Goal: Task Accomplishment & Management: Use online tool/utility

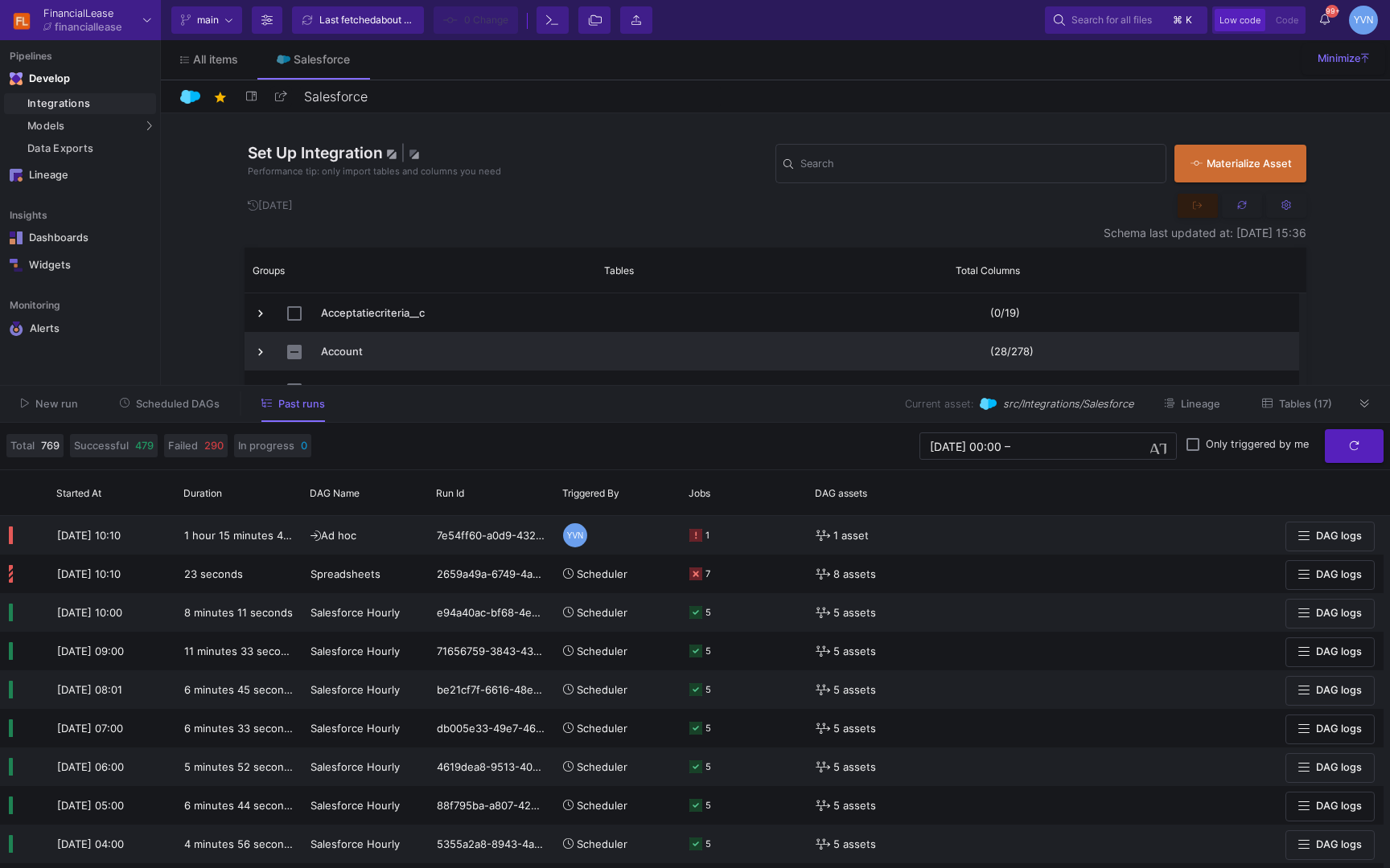
click at [663, 344] on span "Press SPACE to select this row." at bounding box center [772, 351] width 334 height 38
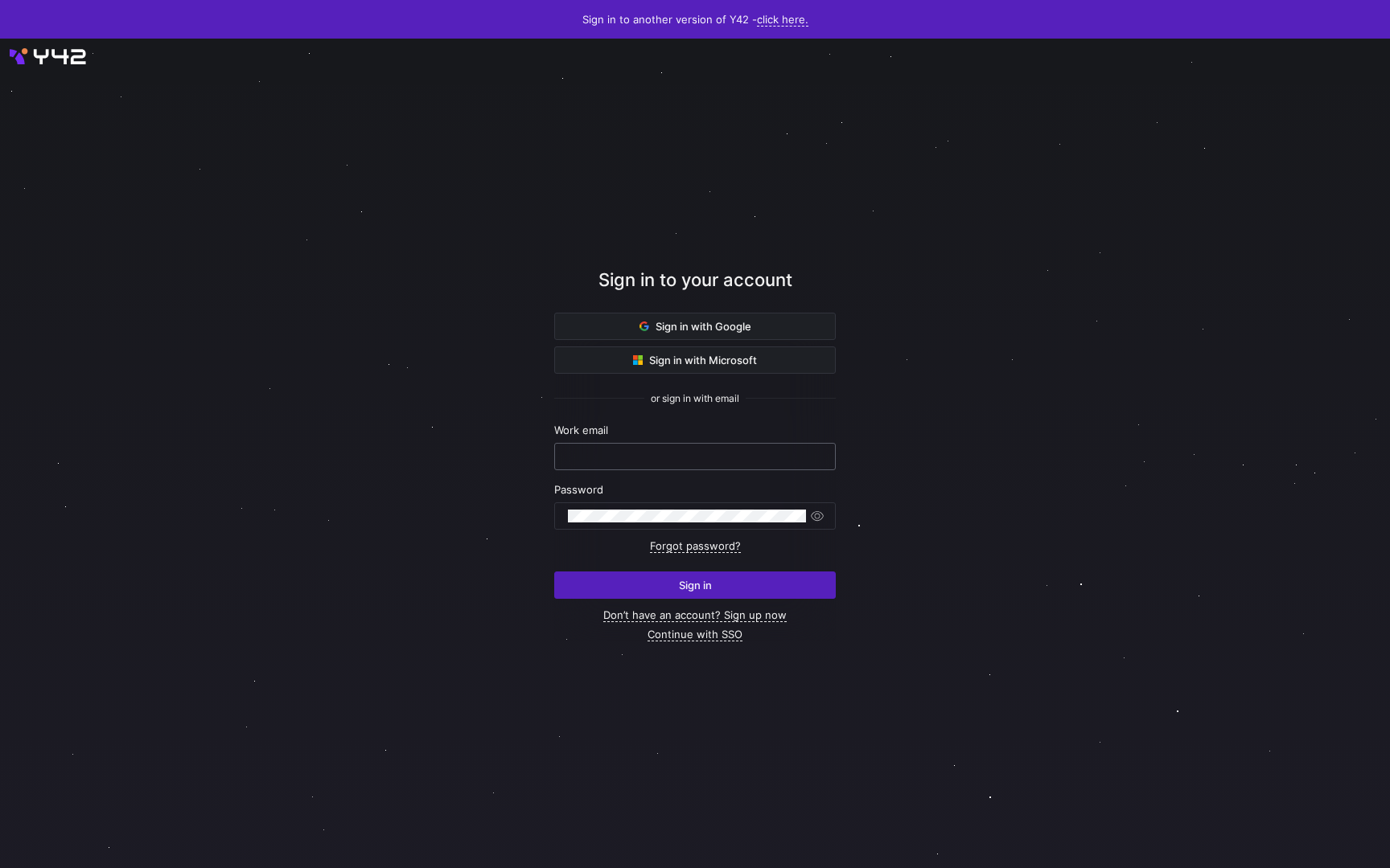
click at [740, 469] on div at bounding box center [694, 457] width 281 height 28
click at [723, 458] on input "text" at bounding box center [695, 457] width 254 height 13
type input "yvette.vannek@financiallease.nl"
click at [686, 590] on span "Sign in" at bounding box center [695, 585] width 33 height 13
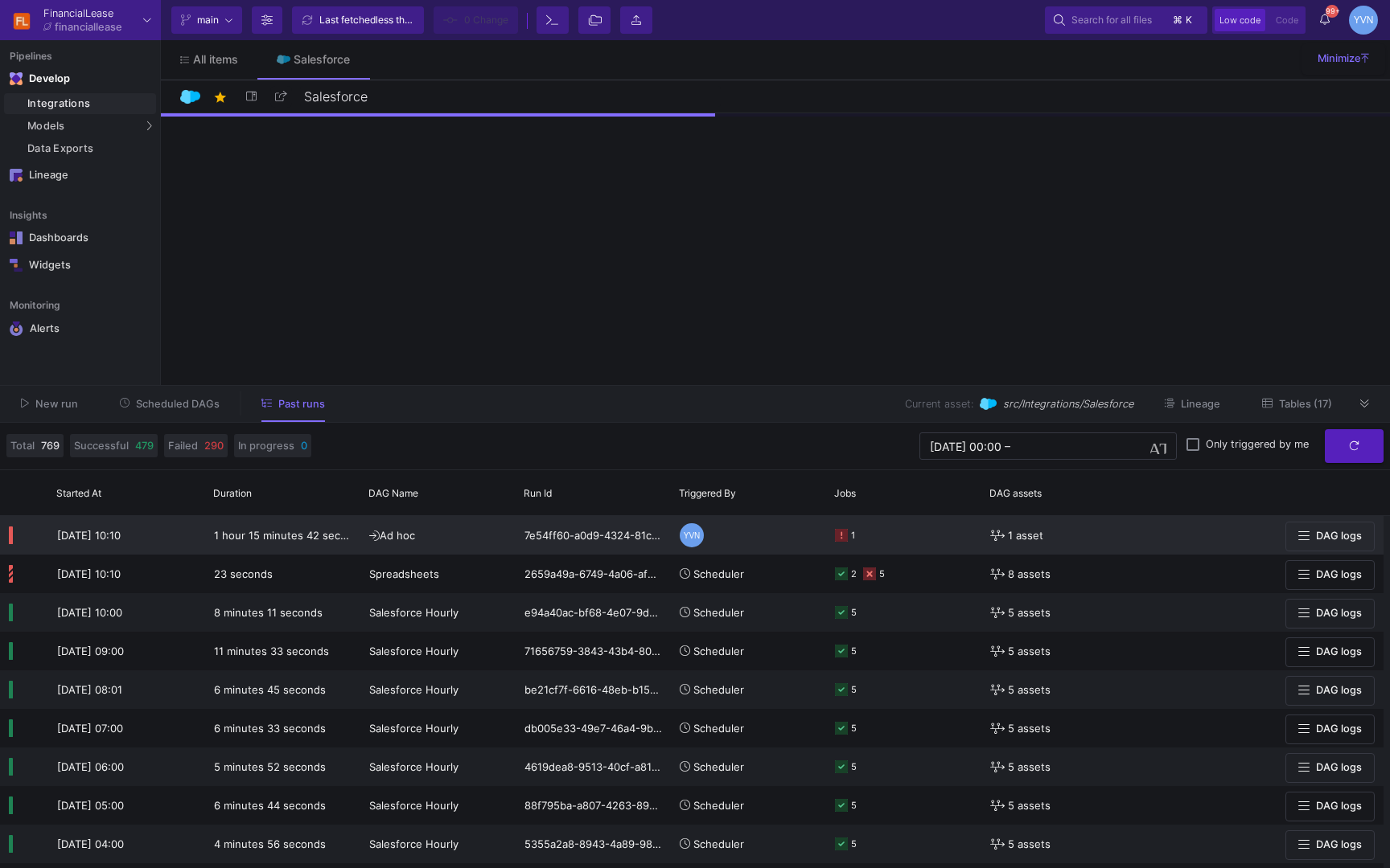
click at [776, 545] on y42-orchestration-triggered-by "YVN" at bounding box center [748, 535] width 138 height 37
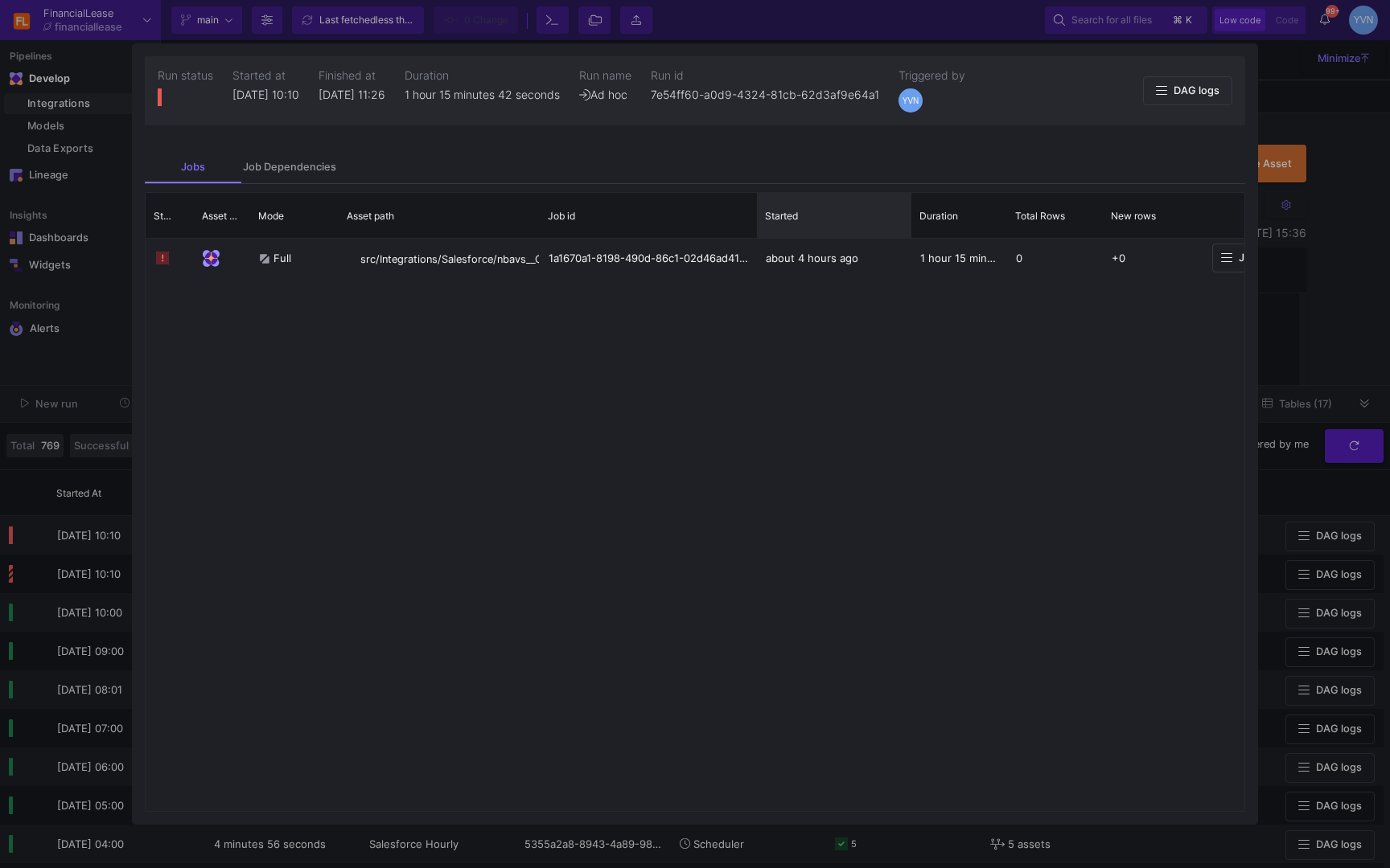
drag, startPoint x: 851, startPoint y: 218, endPoint x: 910, endPoint y: 218, distance: 59.0
click at [910, 218] on div at bounding box center [911, 215] width 6 height 45
click at [1236, 258] on span "Job logs" at bounding box center [1250, 257] width 59 height 12
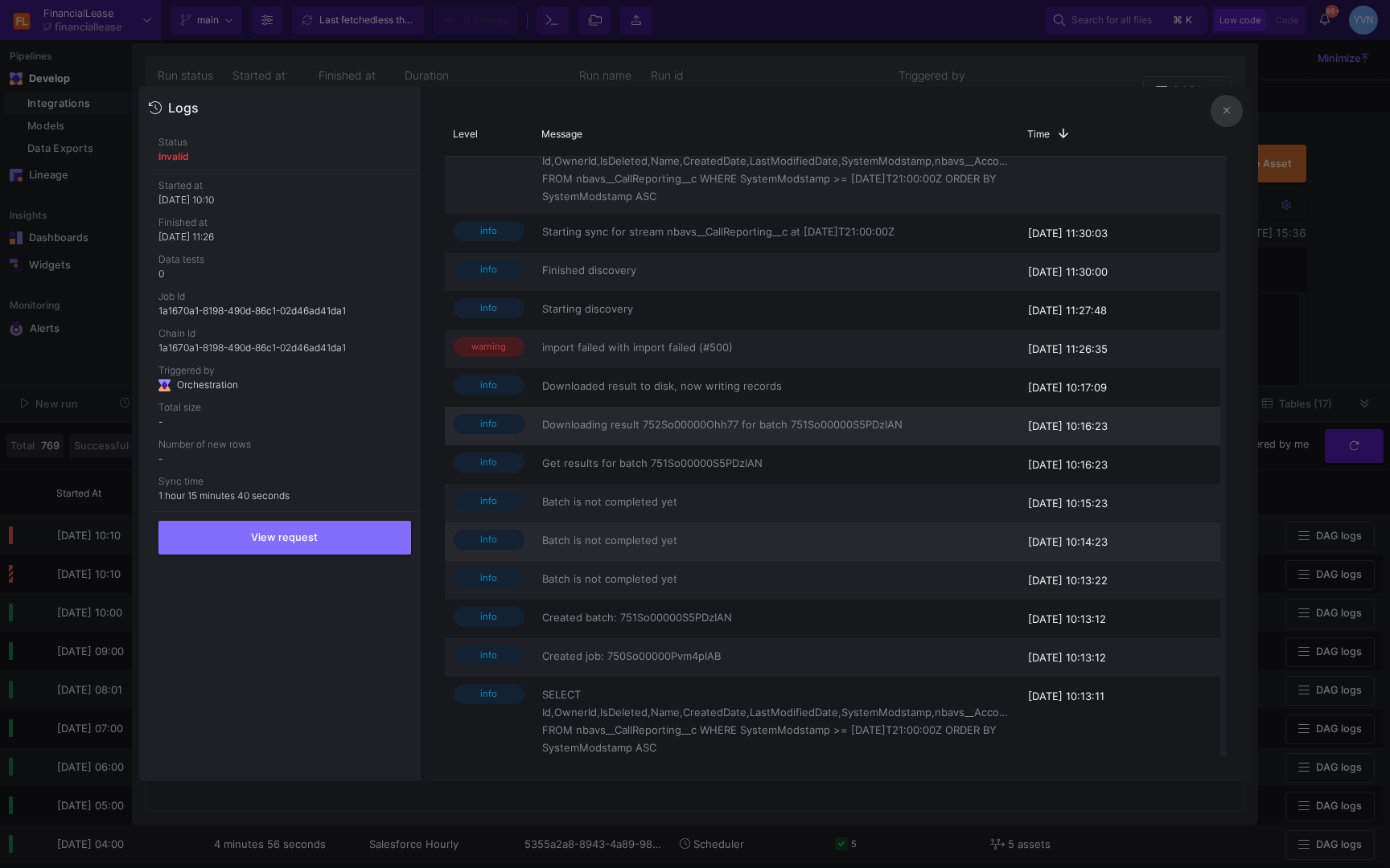
scroll to position [976, 0]
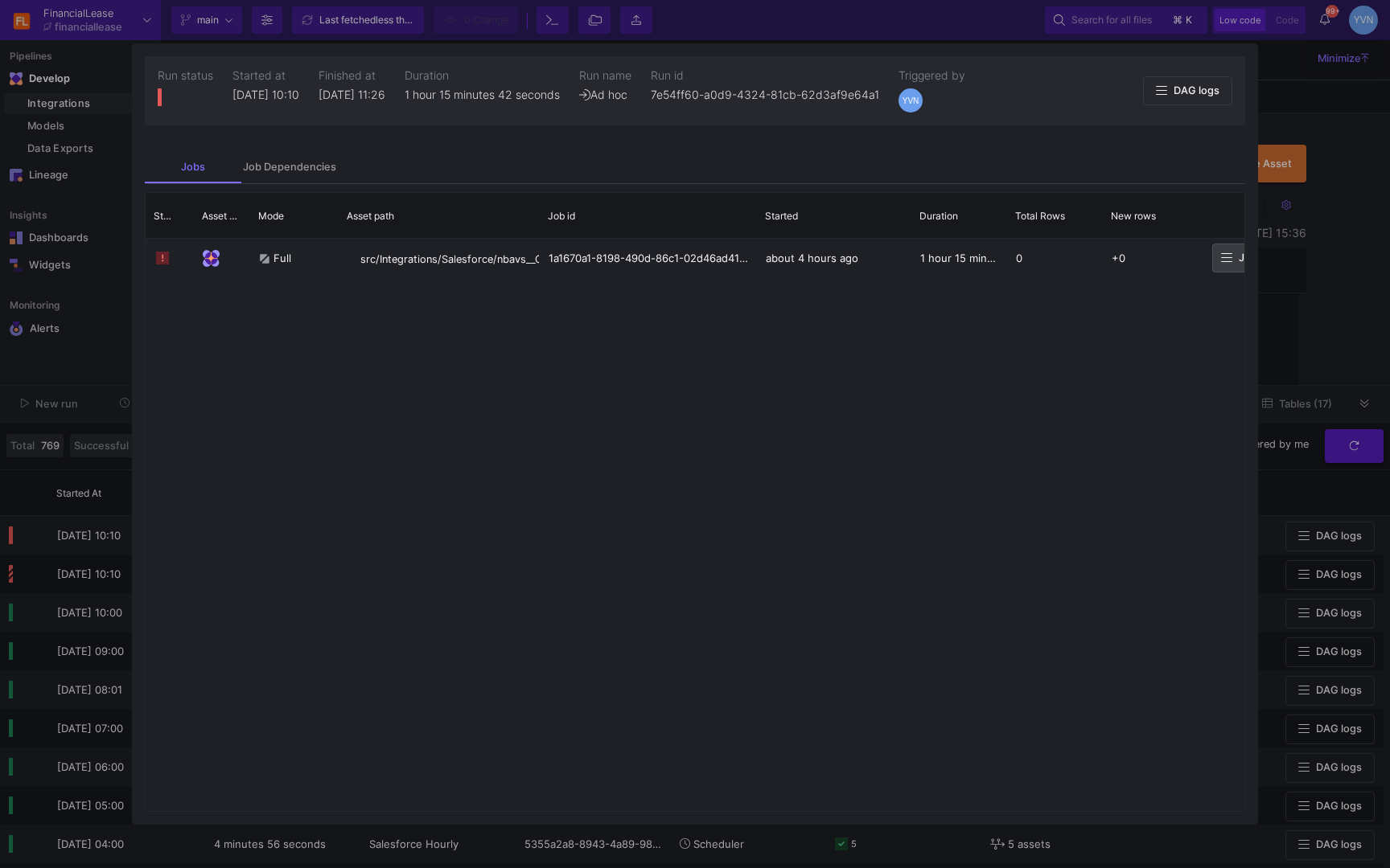
drag, startPoint x: 1329, startPoint y: 278, endPoint x: 1340, endPoint y: 280, distance: 11.2
click at [1336, 279] on div at bounding box center [695, 434] width 1390 height 868
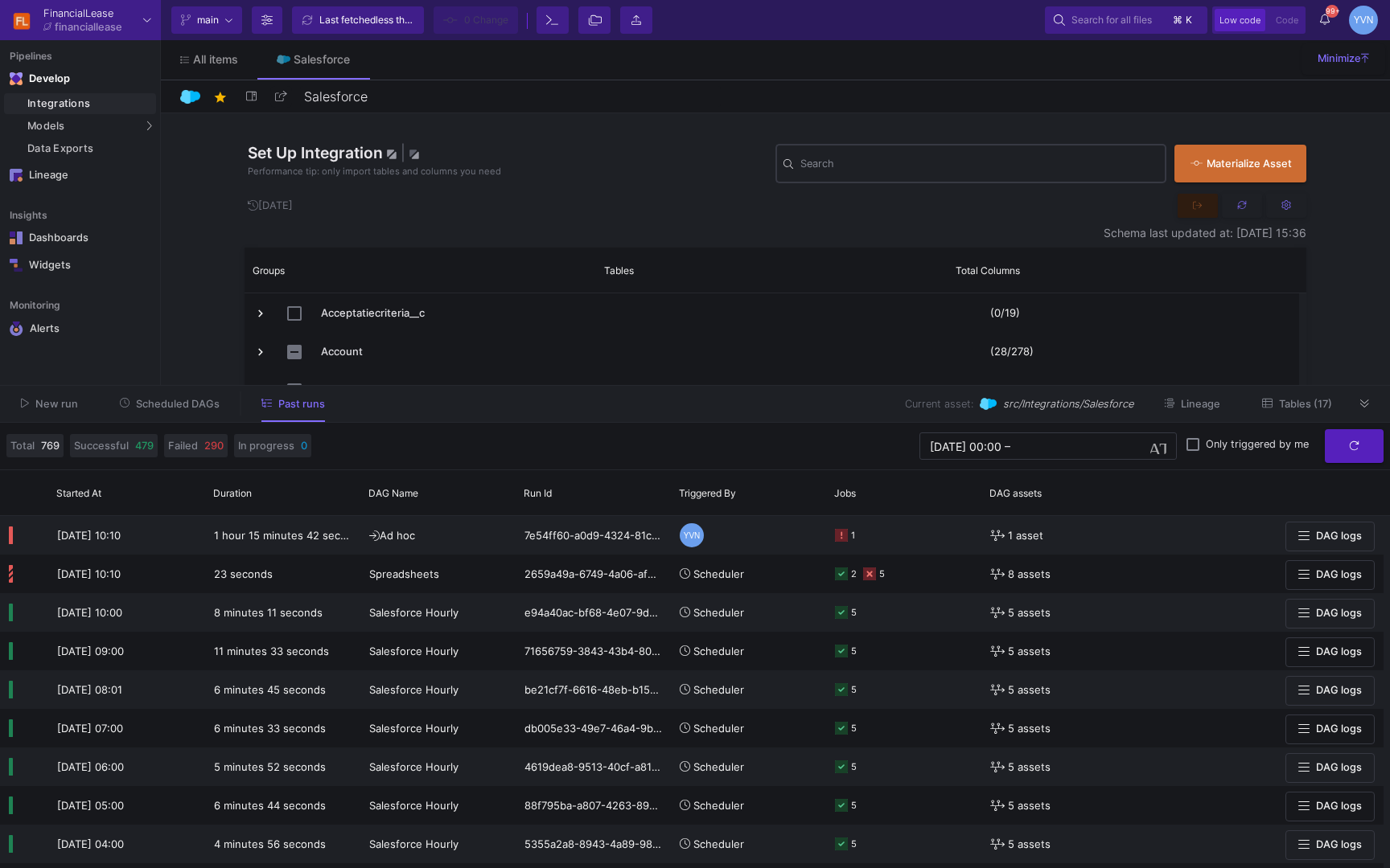
click at [882, 170] on input "Search" at bounding box center [979, 167] width 358 height 13
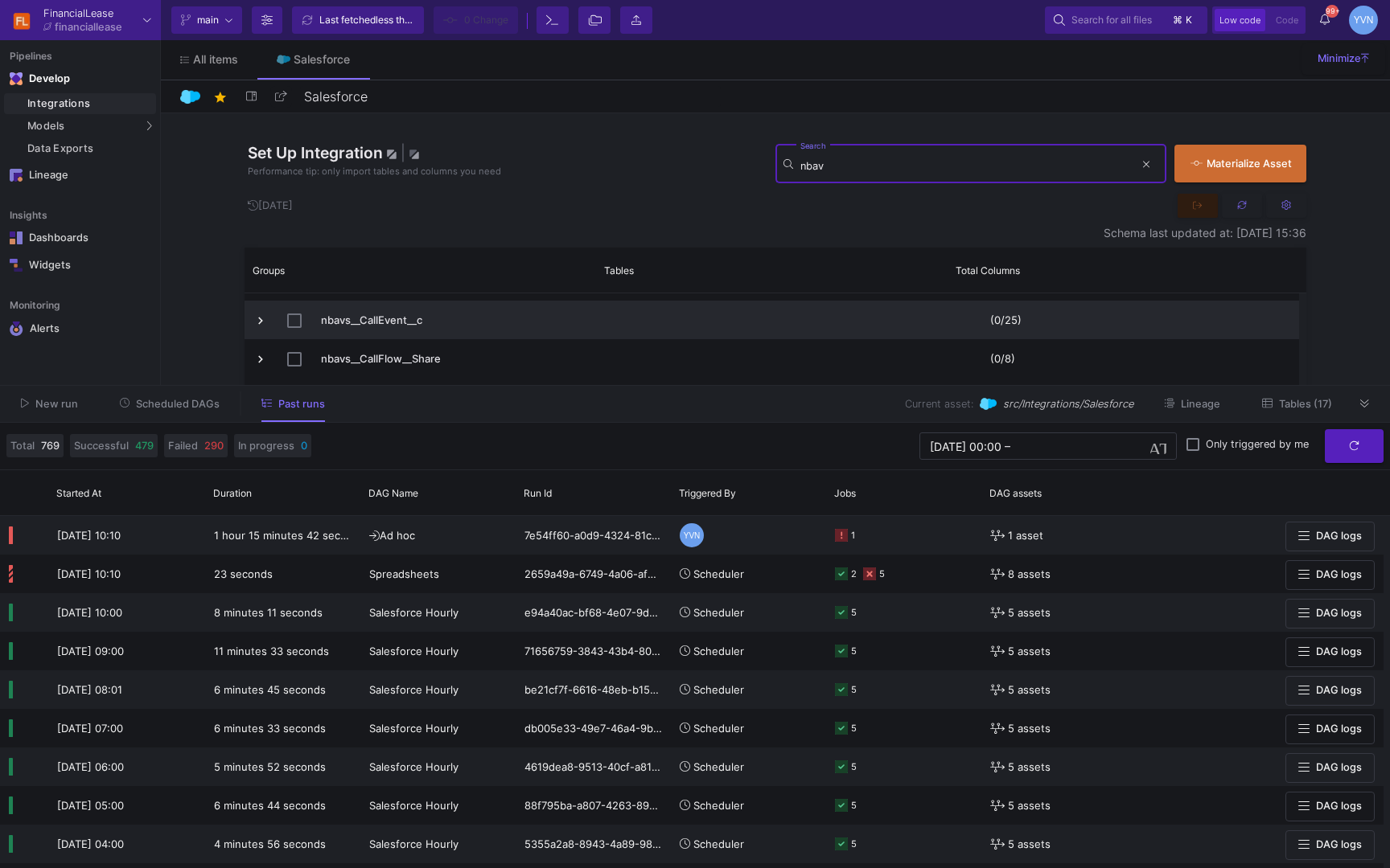
scroll to position [669, 0]
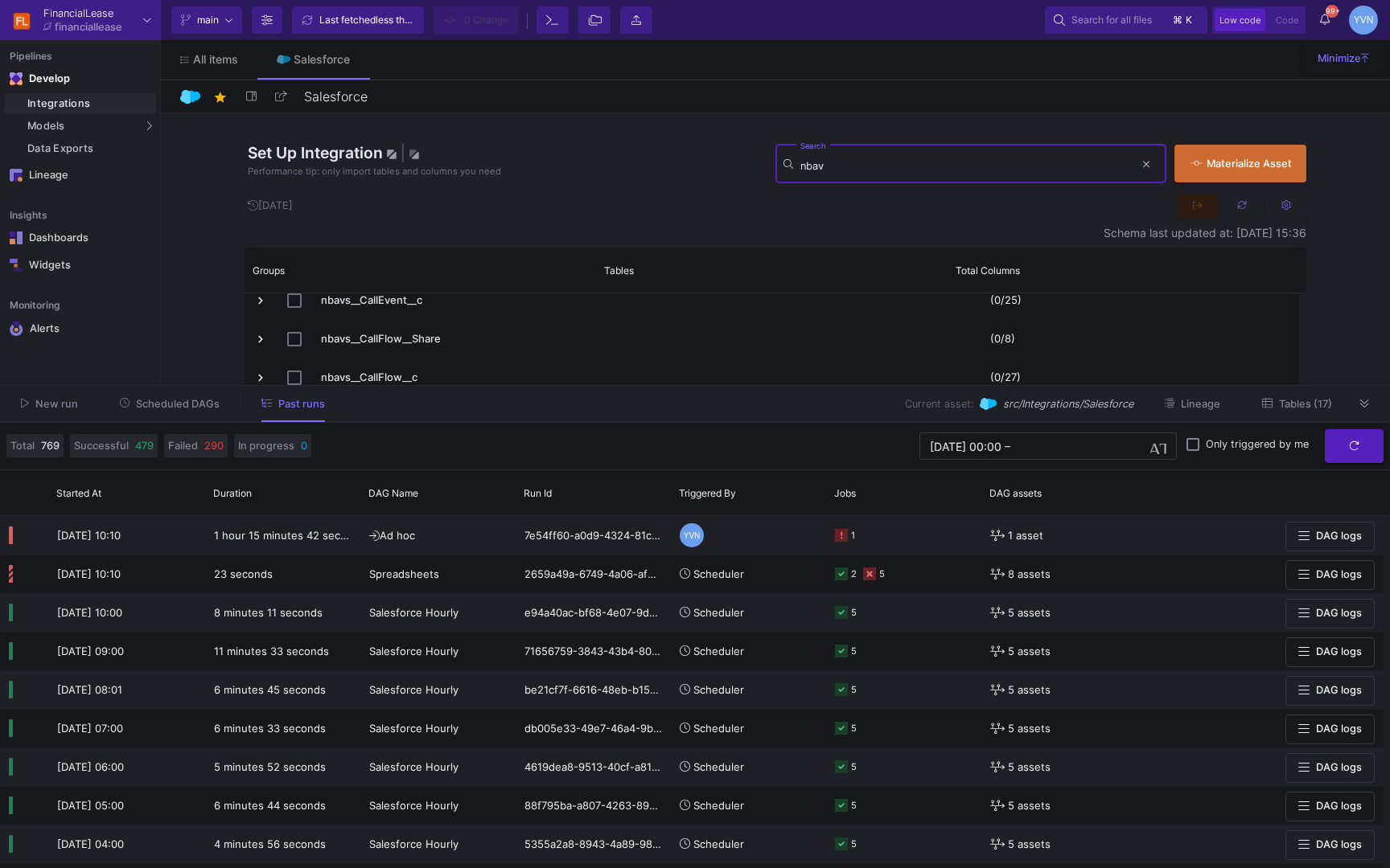
click at [1020, 169] on input "nbav" at bounding box center [967, 167] width 334 height 13
type input "reporting"
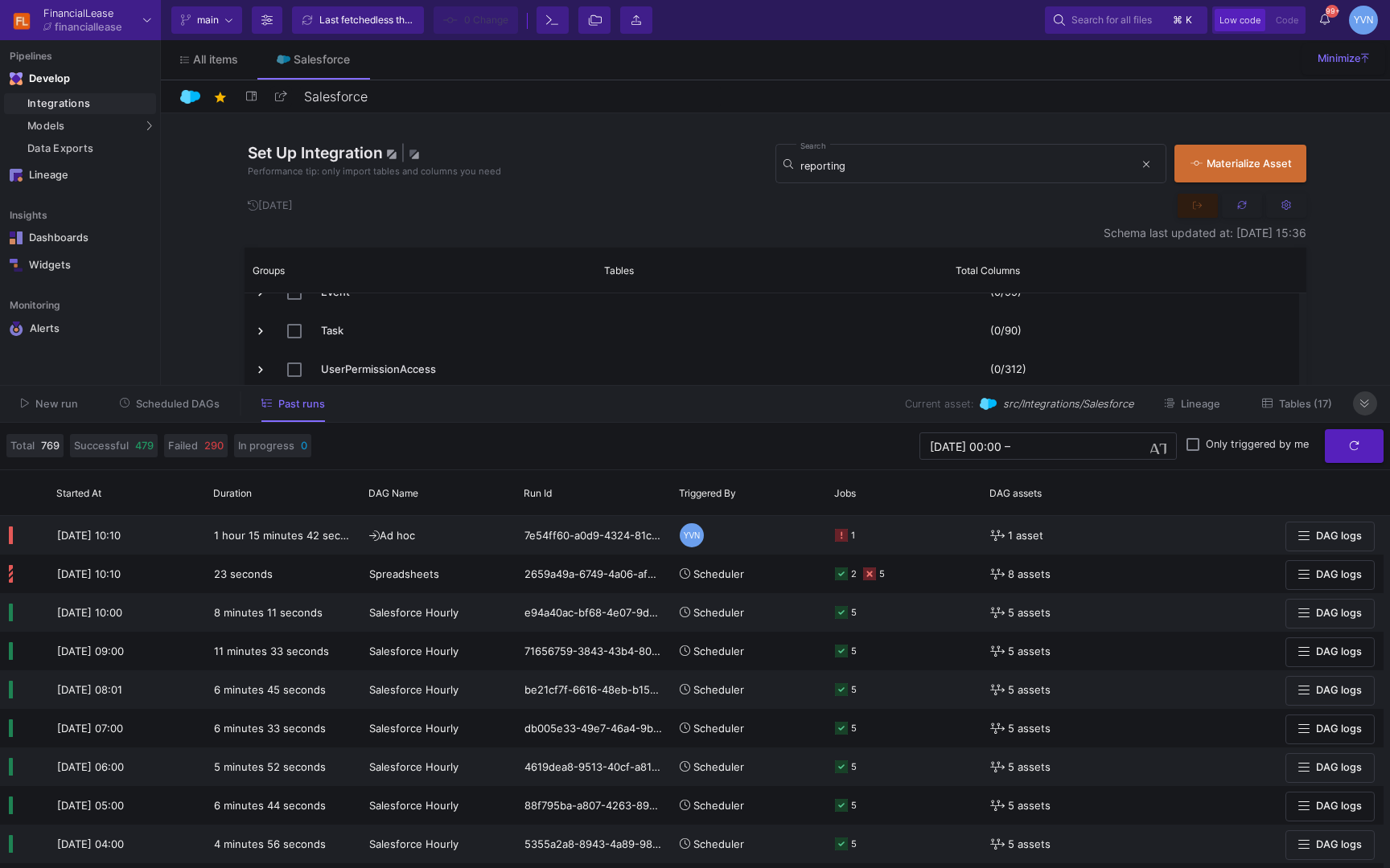
click at [1365, 407] on icon at bounding box center [1364, 403] width 9 height 8
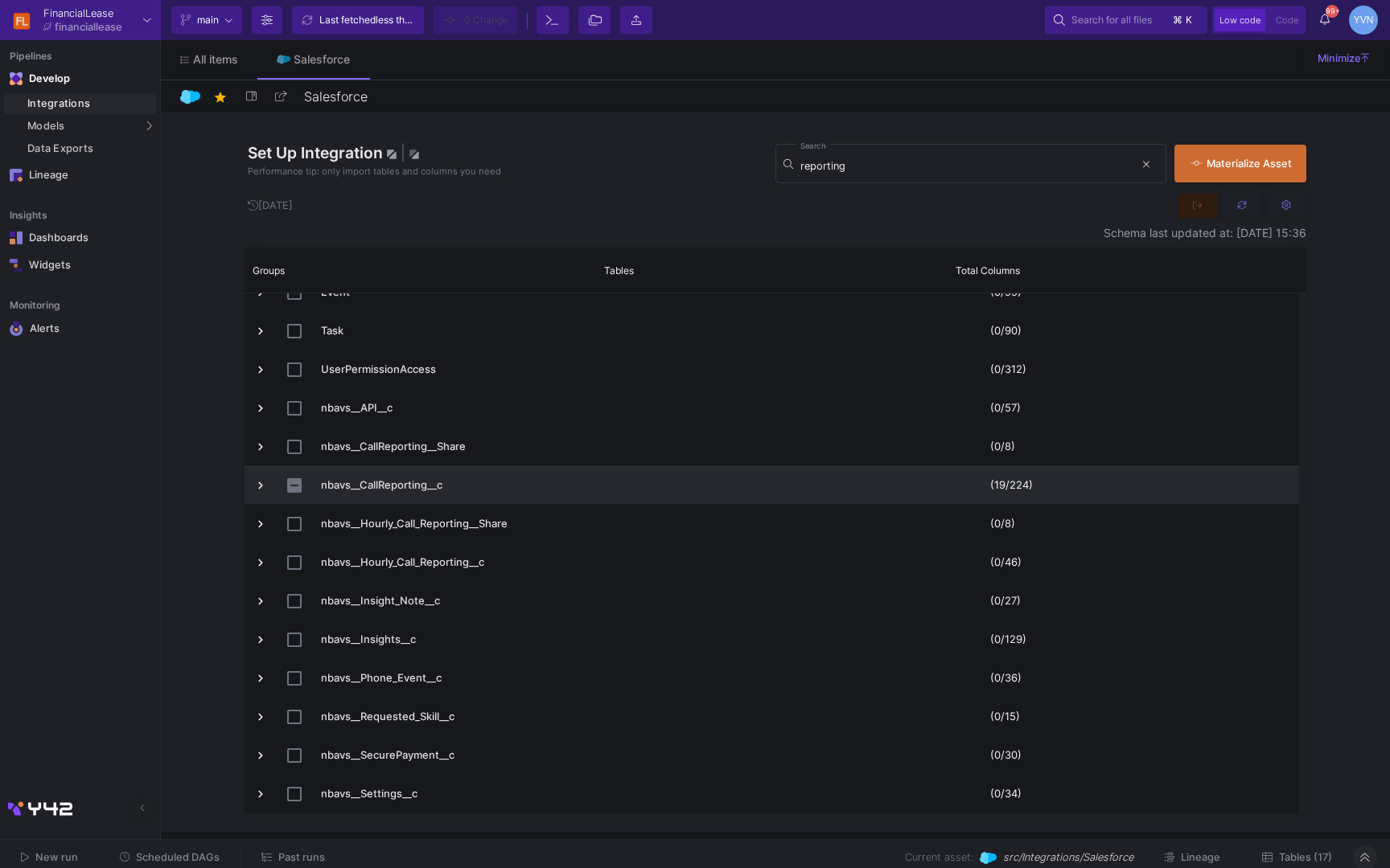
click at [251, 485] on div "nbavs__CallReporting__c" at bounding box center [420, 485] width 352 height 39
drag, startPoint x: 261, startPoint y: 484, endPoint x: 344, endPoint y: 482, distance: 83.0
click at [261, 484] on span "Press SPACE to select this row." at bounding box center [261, 486] width 15 height 15
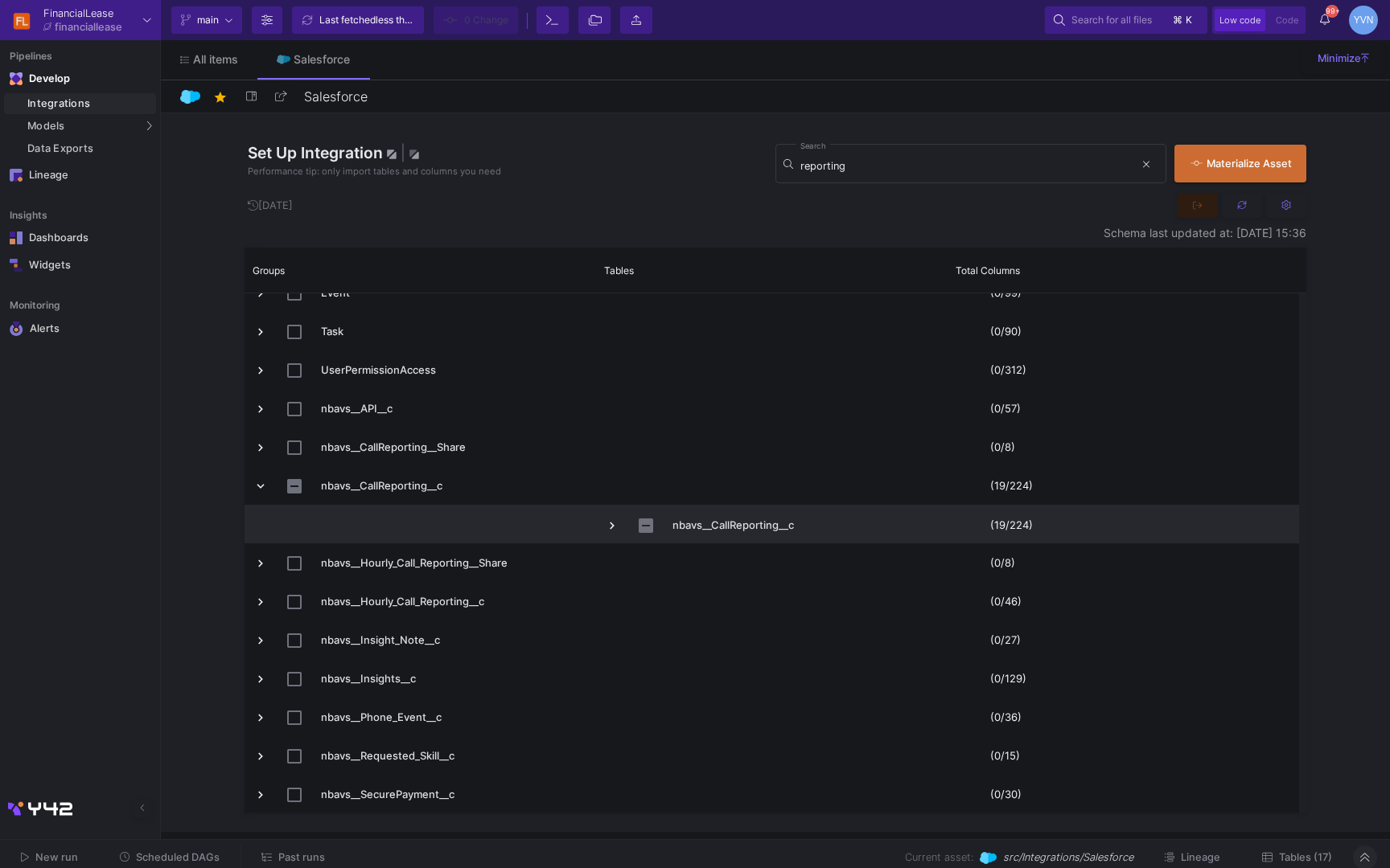
click at [614, 523] on span "Press SPACE to select this row." at bounding box center [612, 525] width 15 height 15
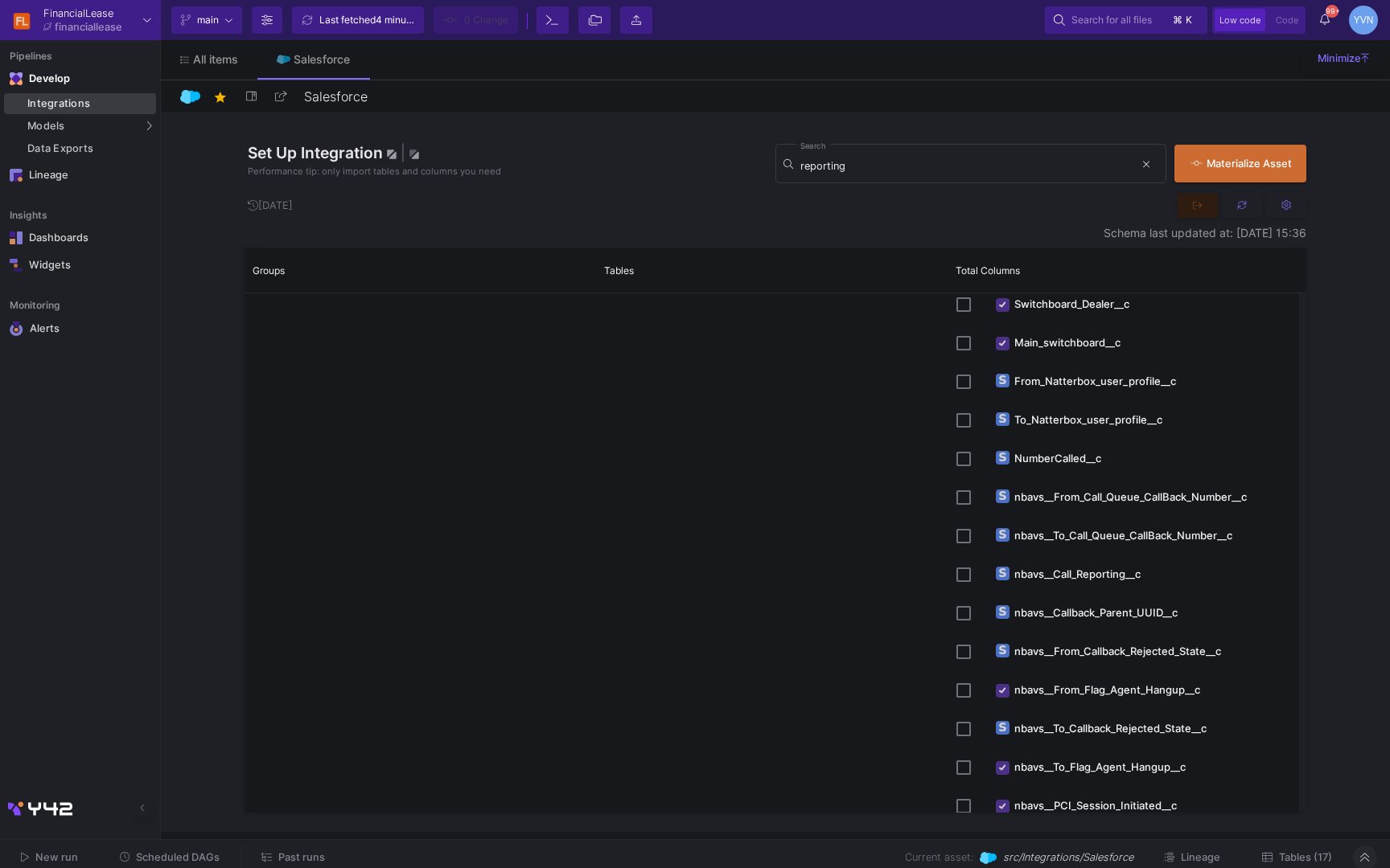
click at [71, 106] on div "Integrations" at bounding box center [90, 104] width 125 height 13
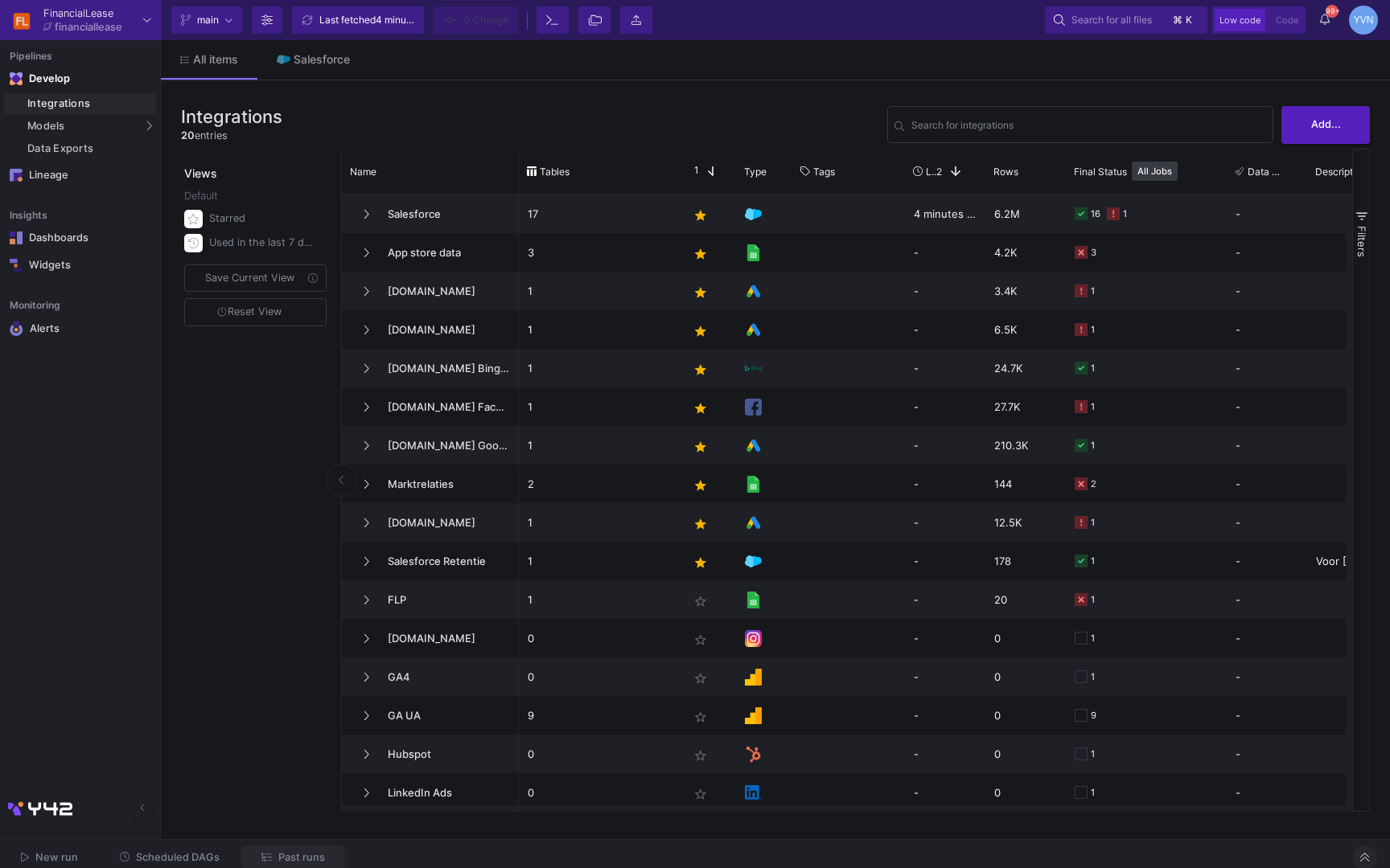
click at [309, 853] on span "Past runs" at bounding box center [302, 857] width 47 height 12
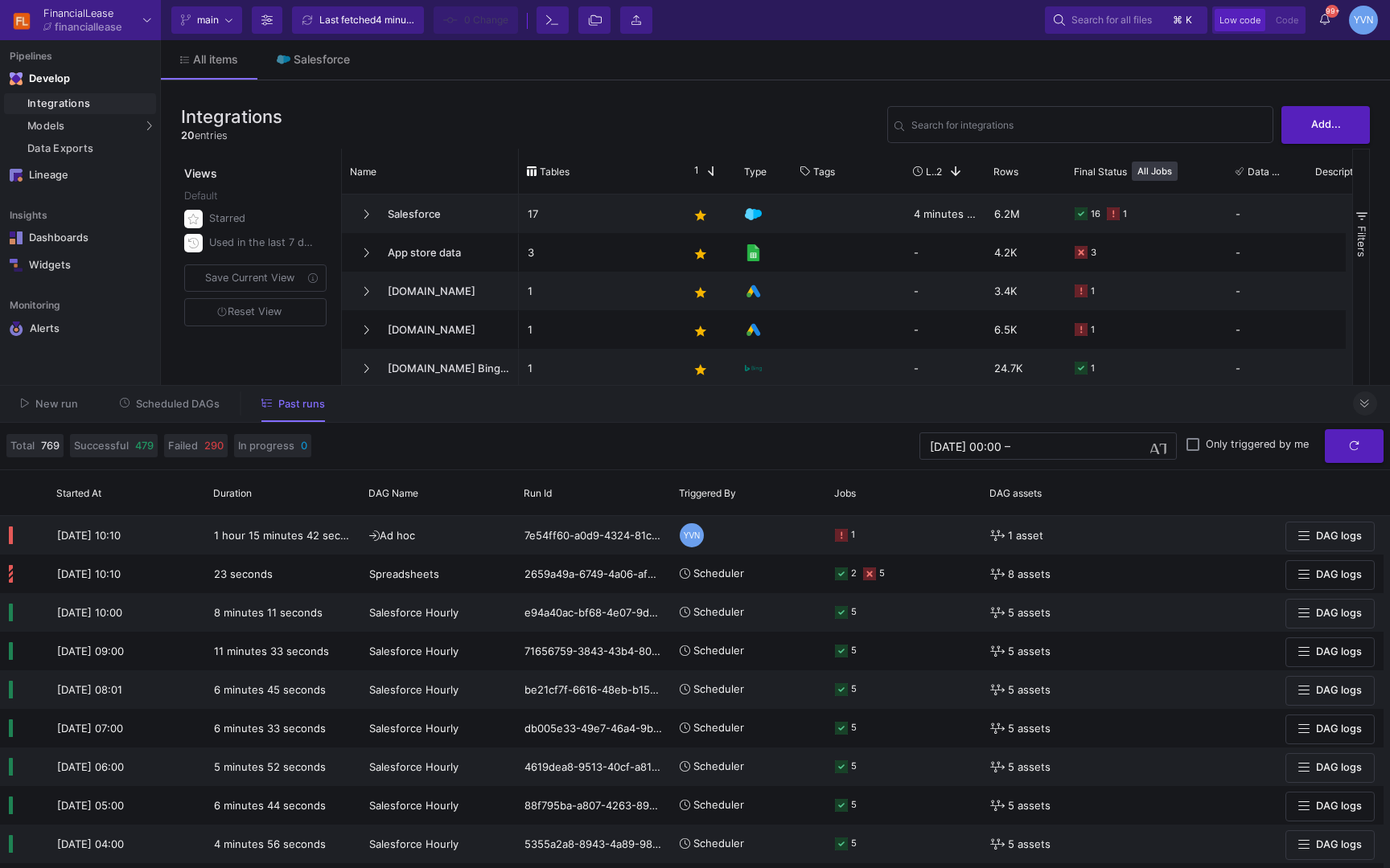
click at [183, 411] on button "Scheduled DAGs" at bounding box center [170, 404] width 139 height 25
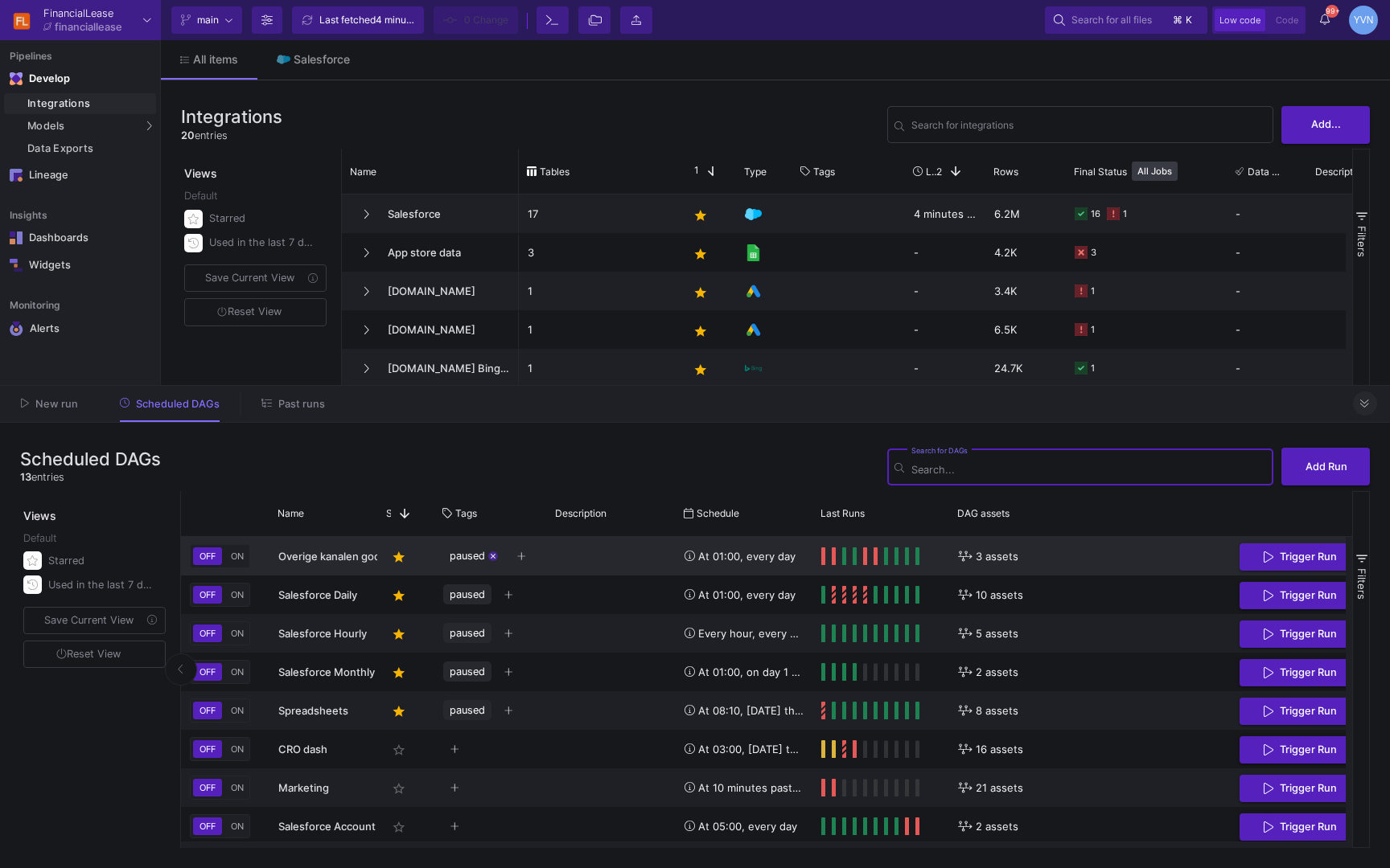
click at [490, 558] on mat-icon "close" at bounding box center [493, 556] width 8 height 8
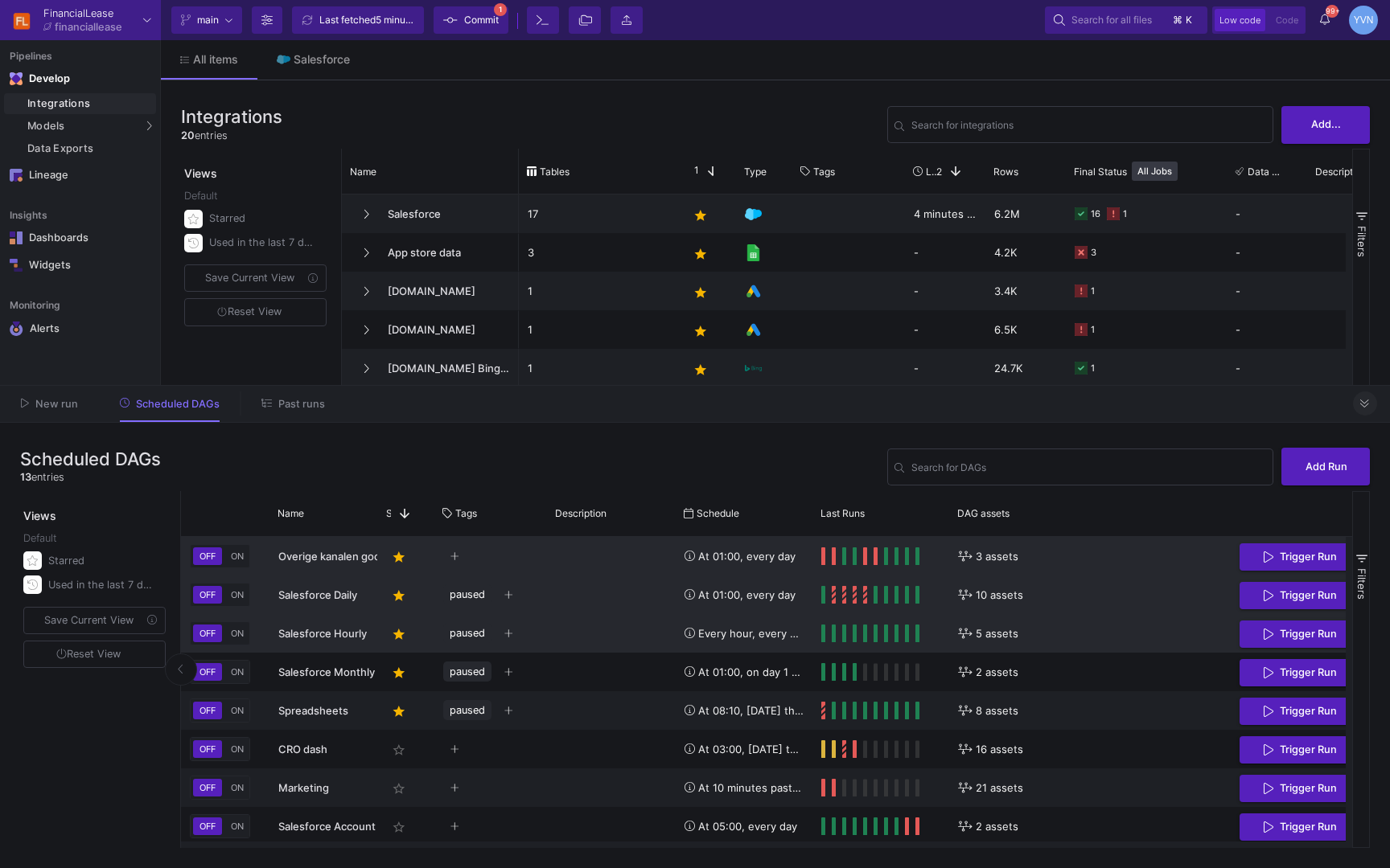
drag, startPoint x: 488, startPoint y: 596, endPoint x: 499, endPoint y: 618, distance: 24.6
click at [0, 0] on button "close" at bounding box center [0, 0] width 0 height 0
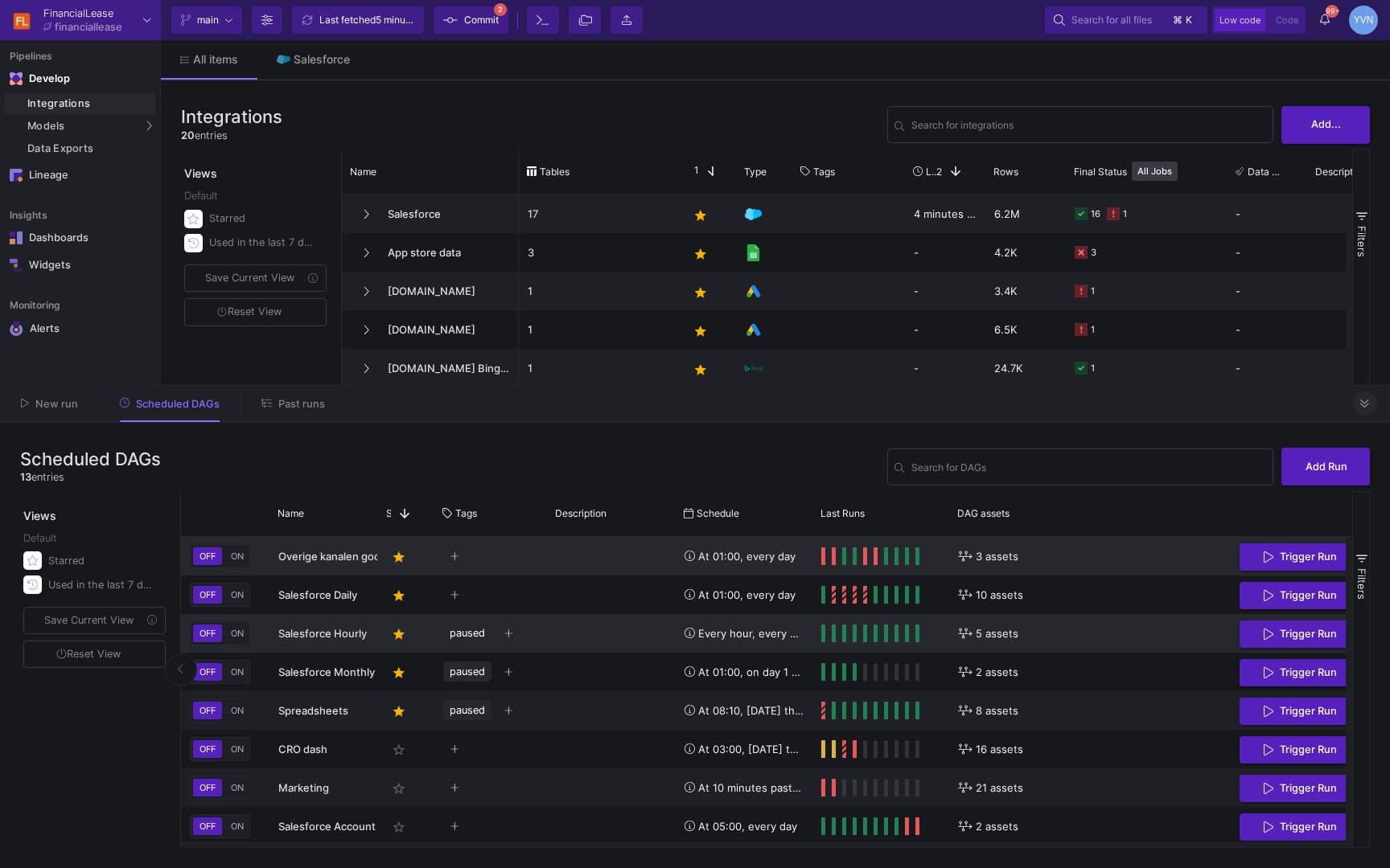
click at [0, 0] on button "close" at bounding box center [0, 0] width 0 height 0
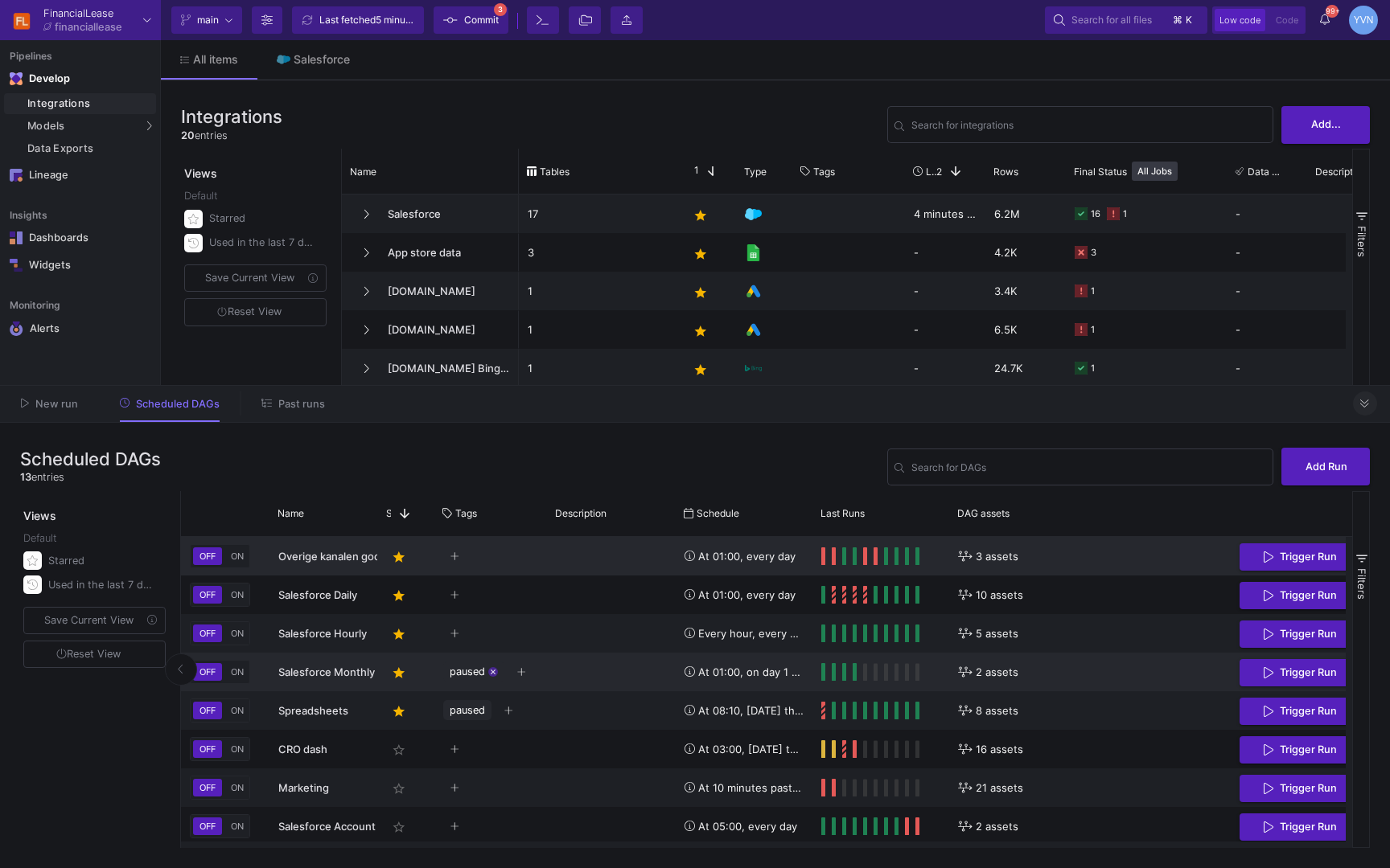
click at [494, 673] on mat-icon "close" at bounding box center [493, 672] width 8 height 8
click at [493, 713] on mat-icon "close" at bounding box center [493, 711] width 8 height 8
click at [478, 21] on span "Commit" at bounding box center [481, 20] width 35 height 24
click at [243, 560] on span "ON" at bounding box center [237, 556] width 19 height 11
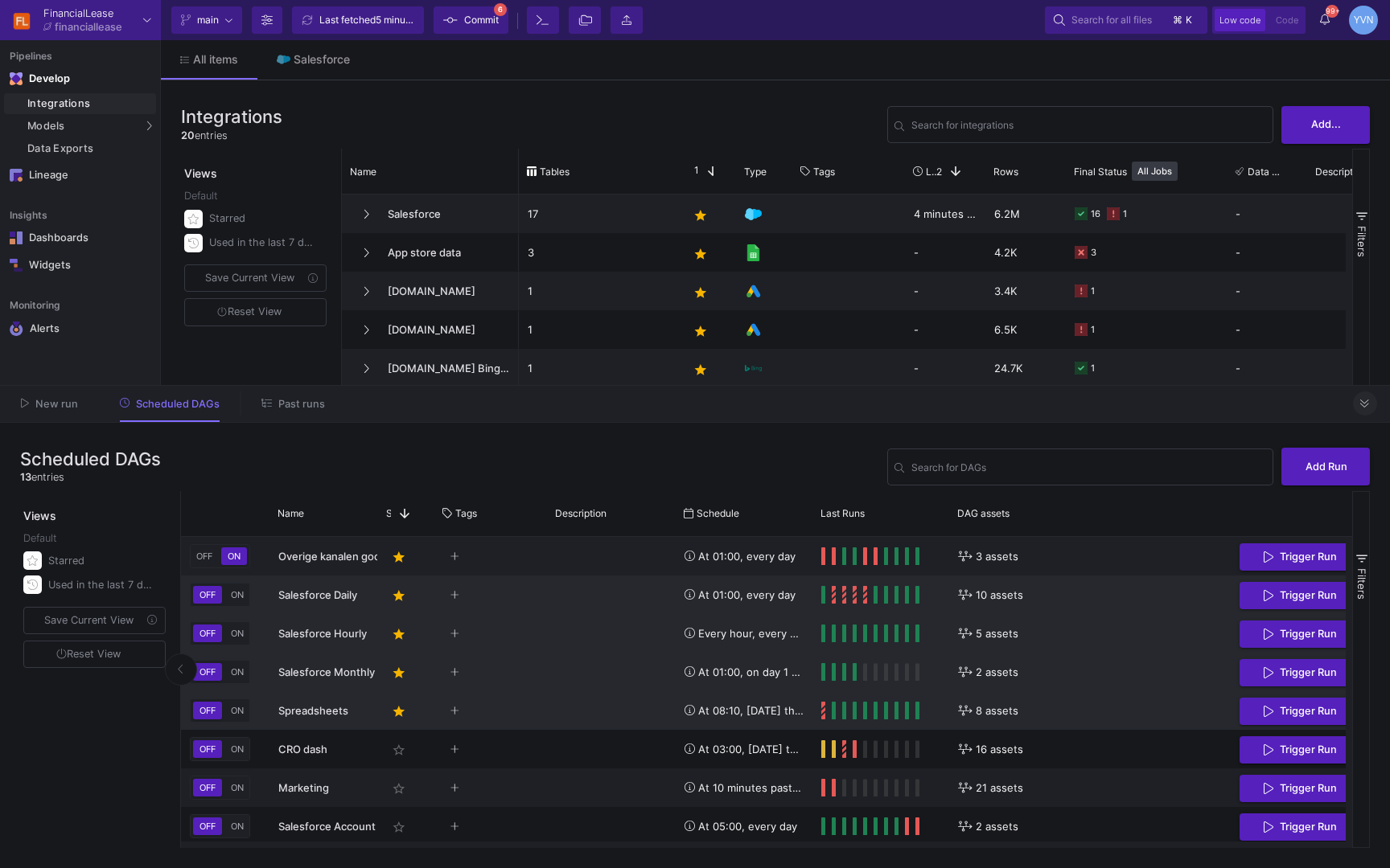
drag, startPoint x: 235, startPoint y: 598, endPoint x: 240, endPoint y: 637, distance: 39.3
click at [235, 599] on span "ON" at bounding box center [237, 595] width 19 height 11
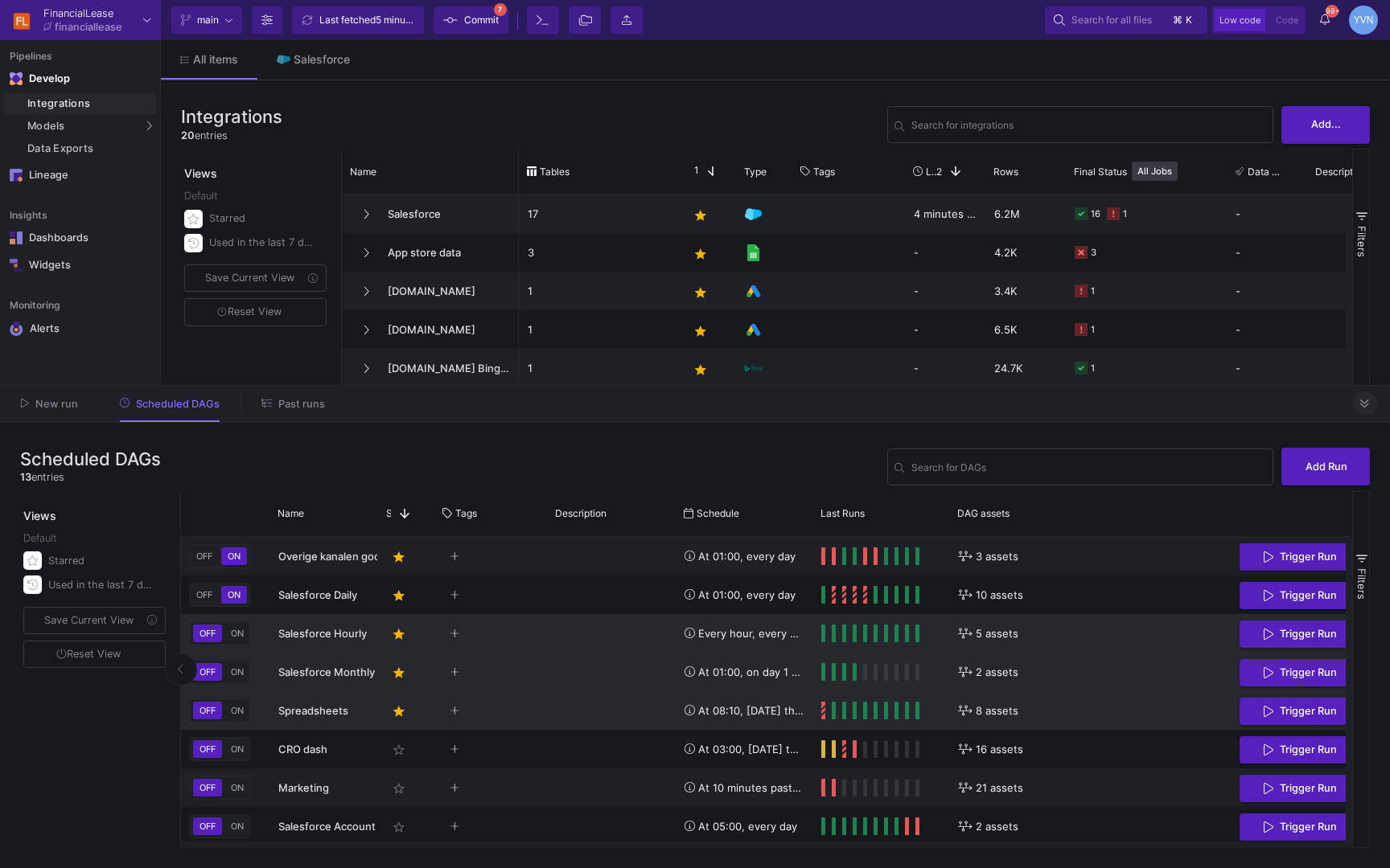
click at [238, 640] on button "ON" at bounding box center [237, 633] width 19 height 18
drag, startPoint x: 239, startPoint y: 670, endPoint x: 247, endPoint y: 672, distance: 8.2
click at [239, 670] on span "ON" at bounding box center [237, 672] width 19 height 11
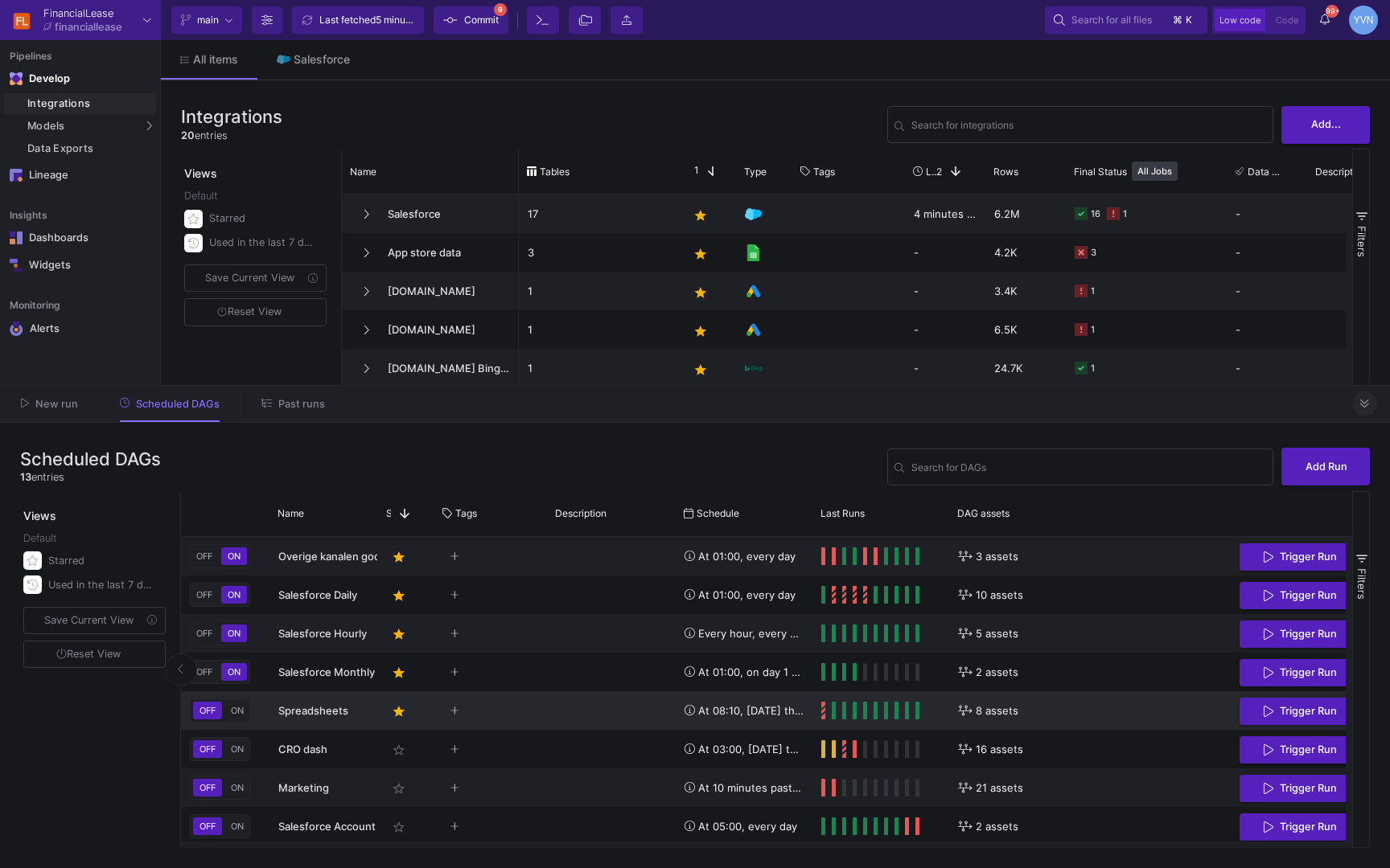
drag, startPoint x: 239, startPoint y: 714, endPoint x: 369, endPoint y: 698, distance: 131.0
click at [240, 714] on span "ON" at bounding box center [237, 711] width 19 height 11
click at [471, 19] on span "Commit" at bounding box center [481, 20] width 35 height 24
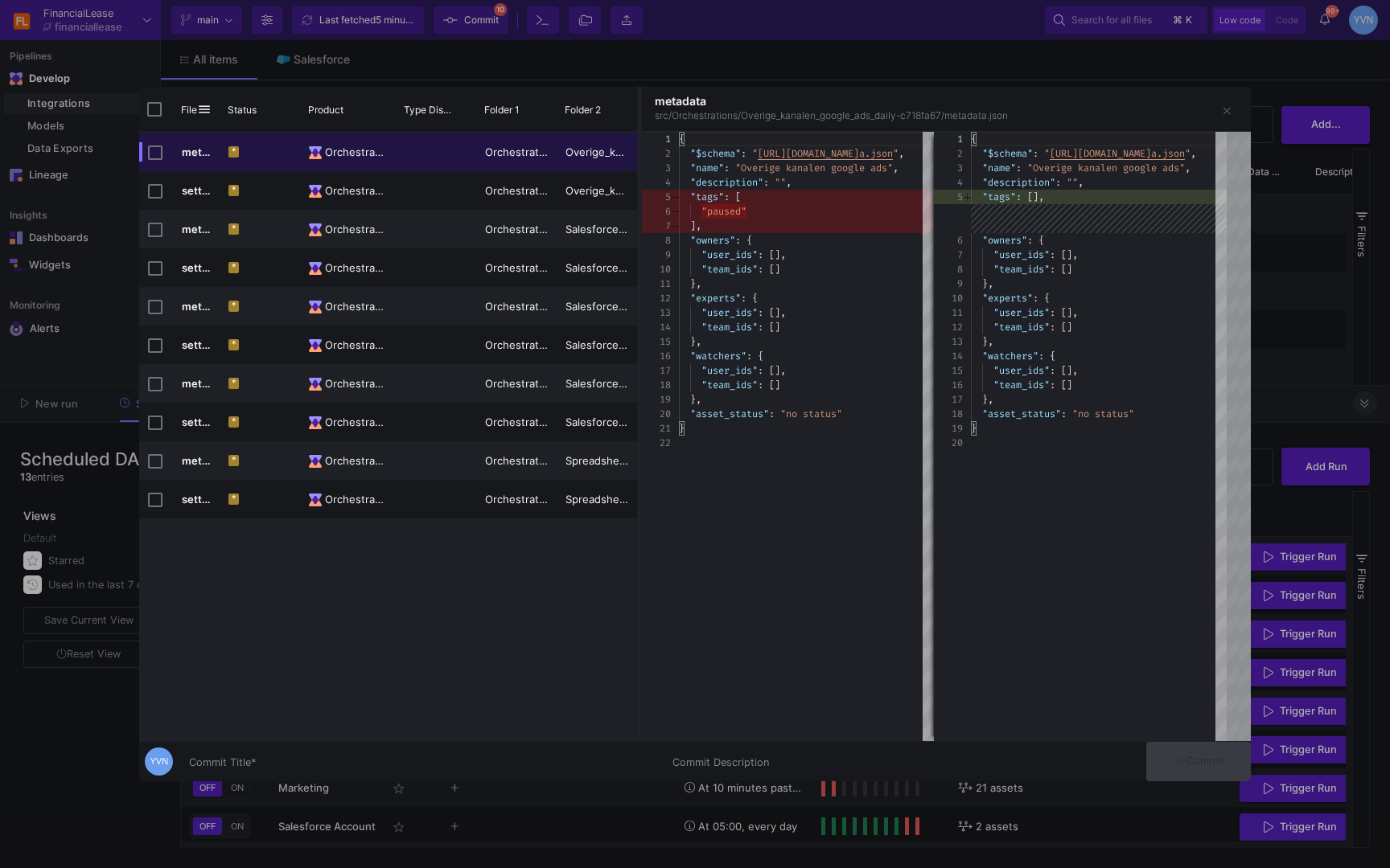
click at [240, 768] on input "Commit Title *" at bounding box center [420, 763] width 464 height 13
type input "unpaused"
click at [1201, 763] on span "Commit" at bounding box center [1199, 760] width 51 height 12
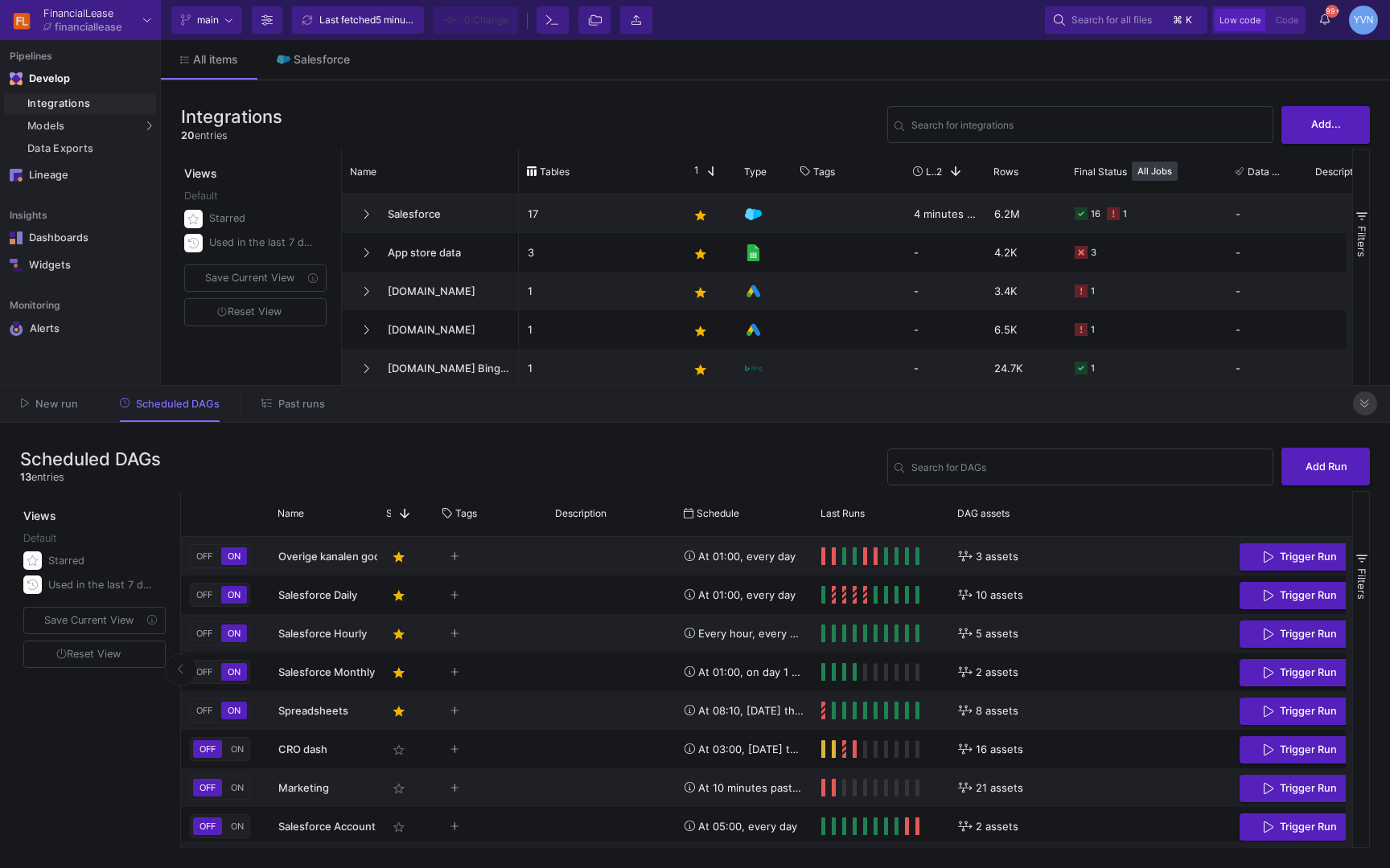
click at [1373, 410] on button at bounding box center [1365, 404] width 24 height 24
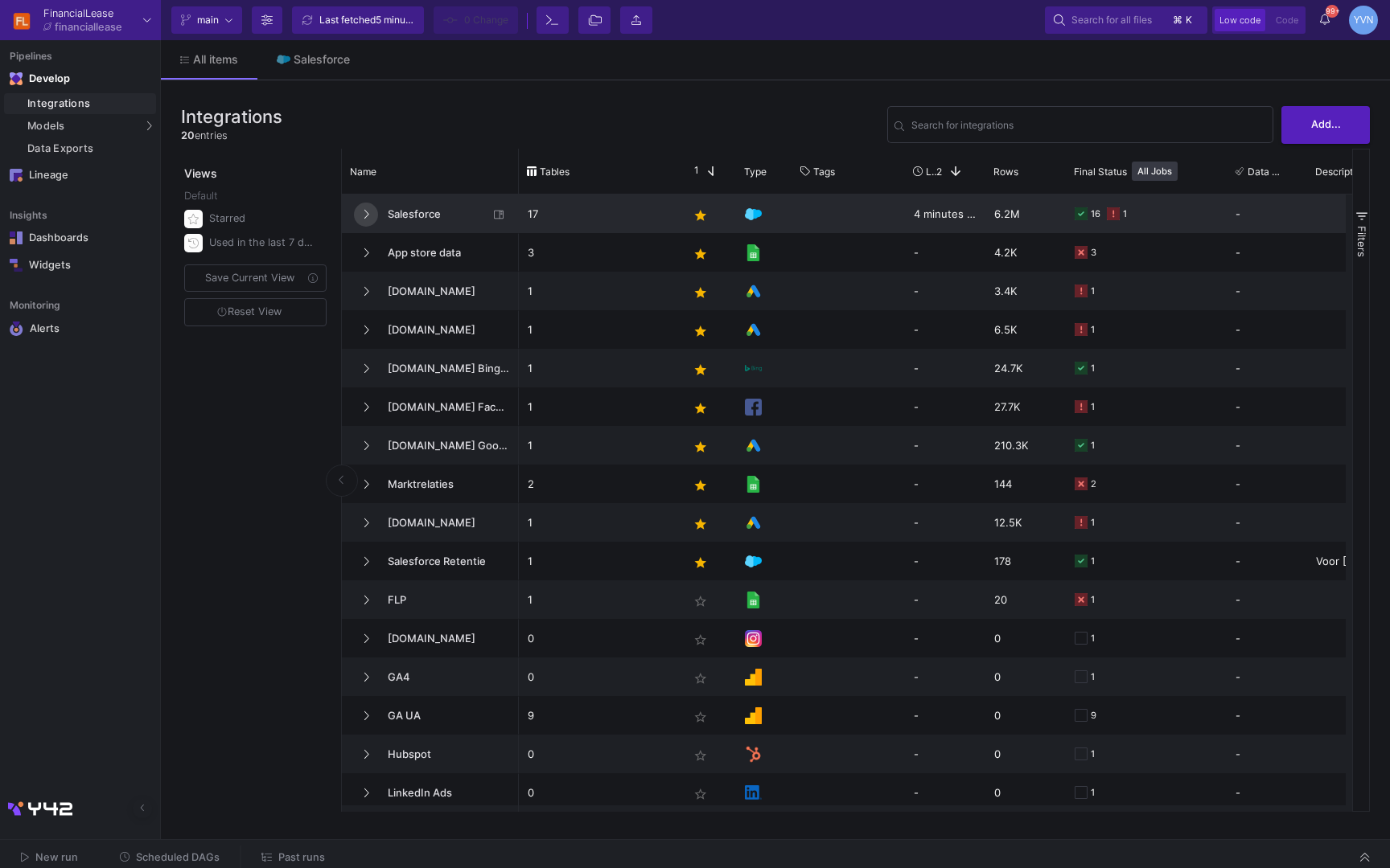
click at [368, 218] on icon at bounding box center [366, 214] width 6 height 11
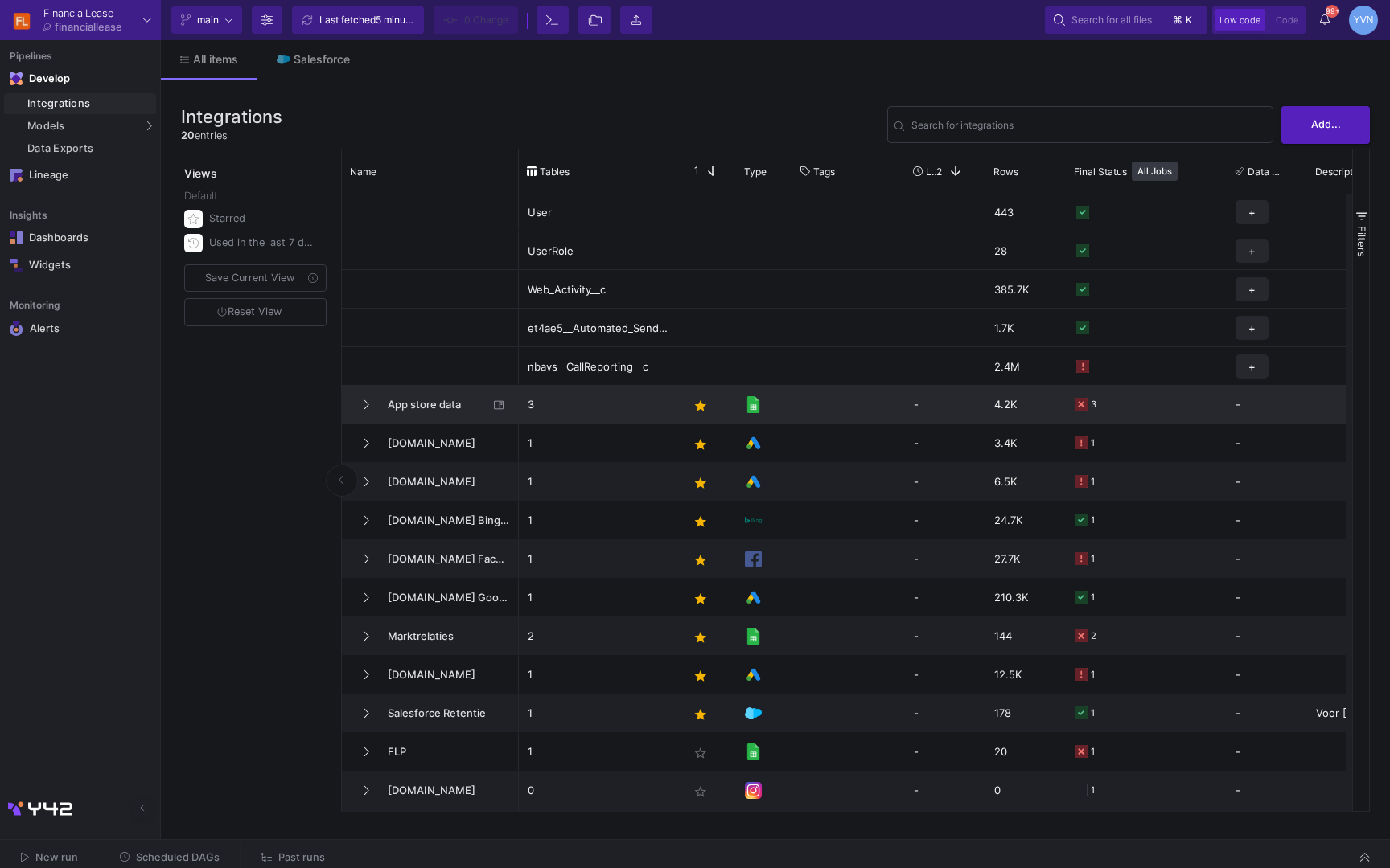
scroll to position [508, 0]
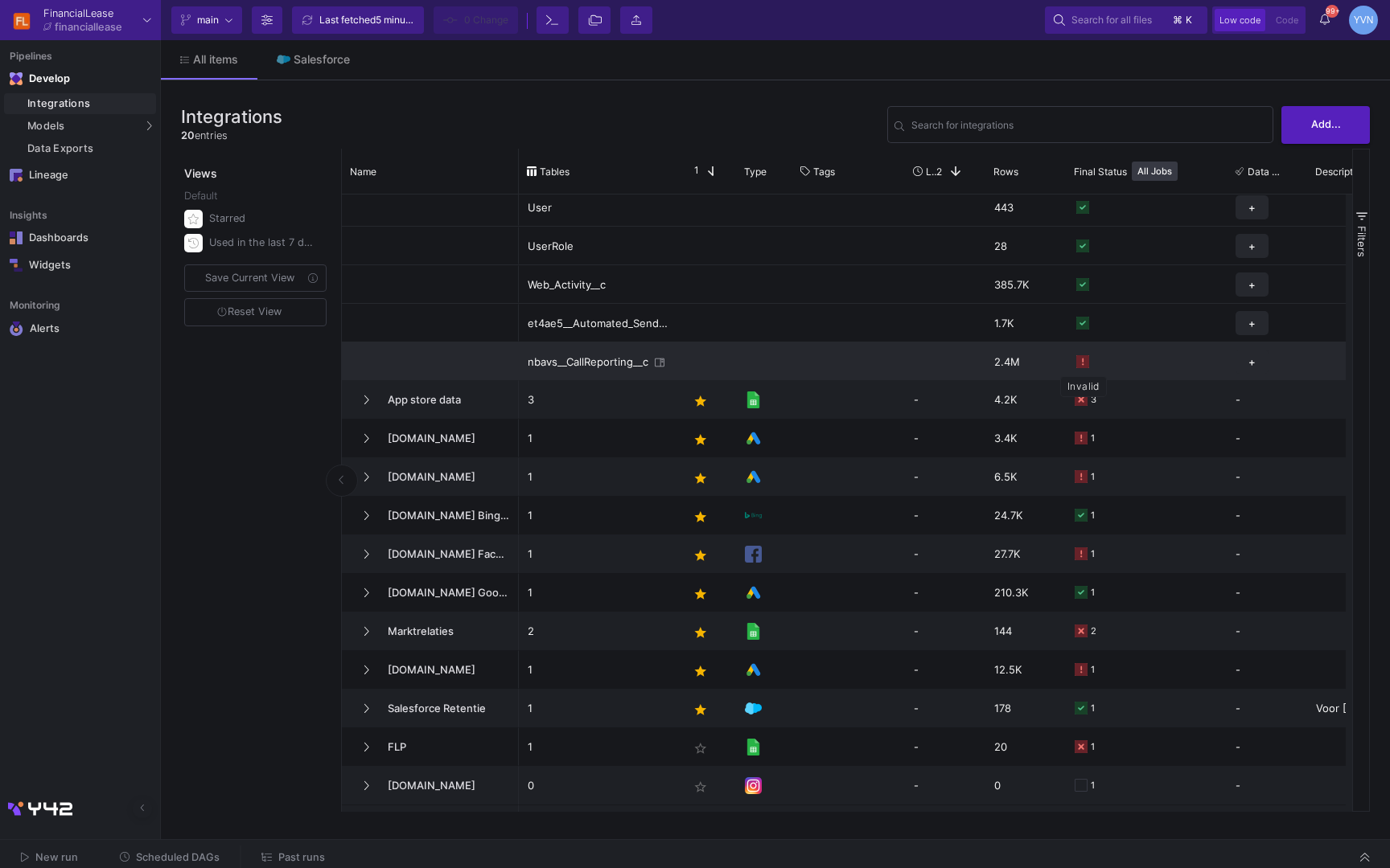
click at [1081, 364] on rect "Press SPACE to select this row." at bounding box center [1082, 362] width 13 height 13
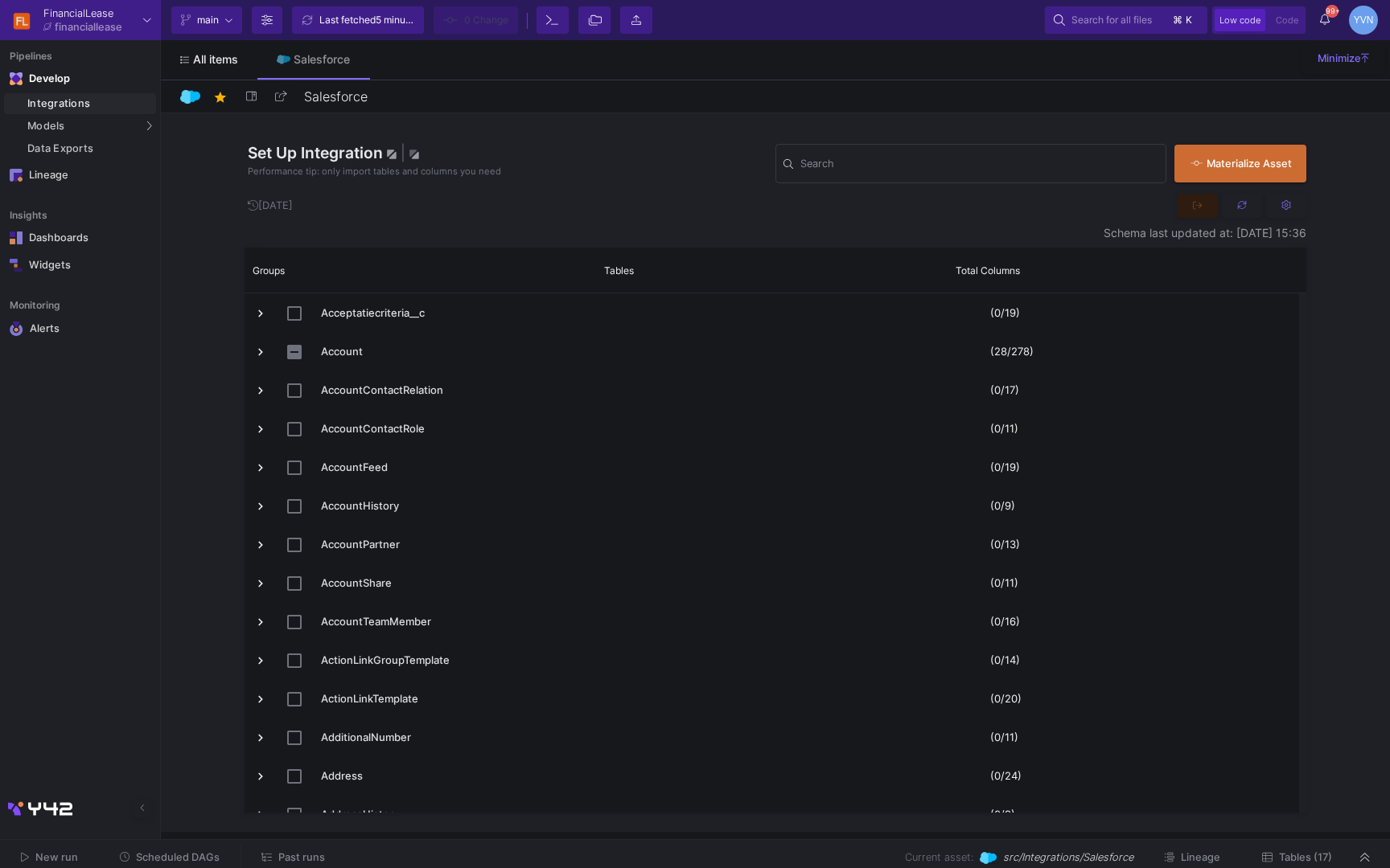
click at [216, 63] on span "All items" at bounding box center [215, 60] width 45 height 13
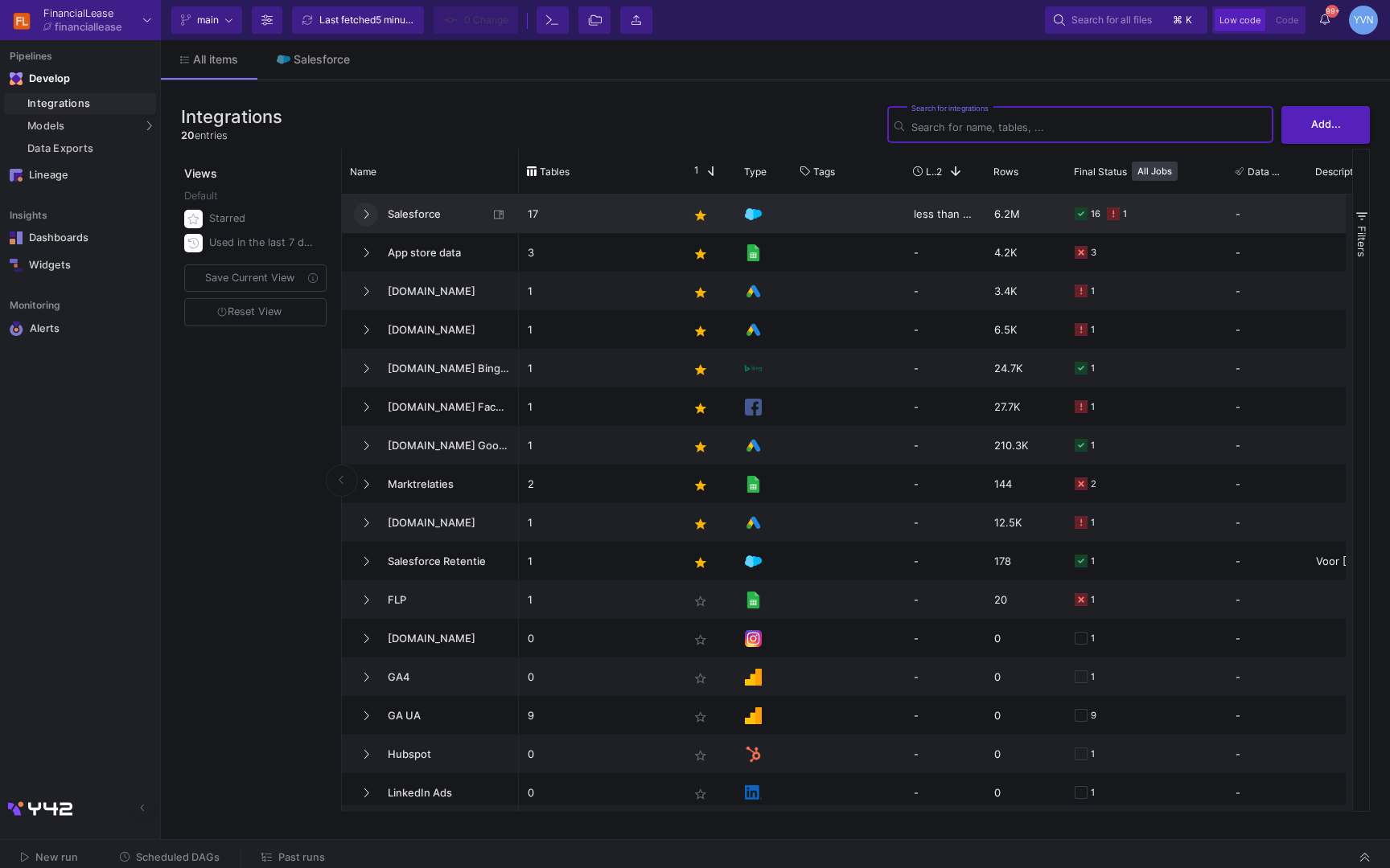
click at [363, 214] on icon at bounding box center [366, 214] width 6 height 11
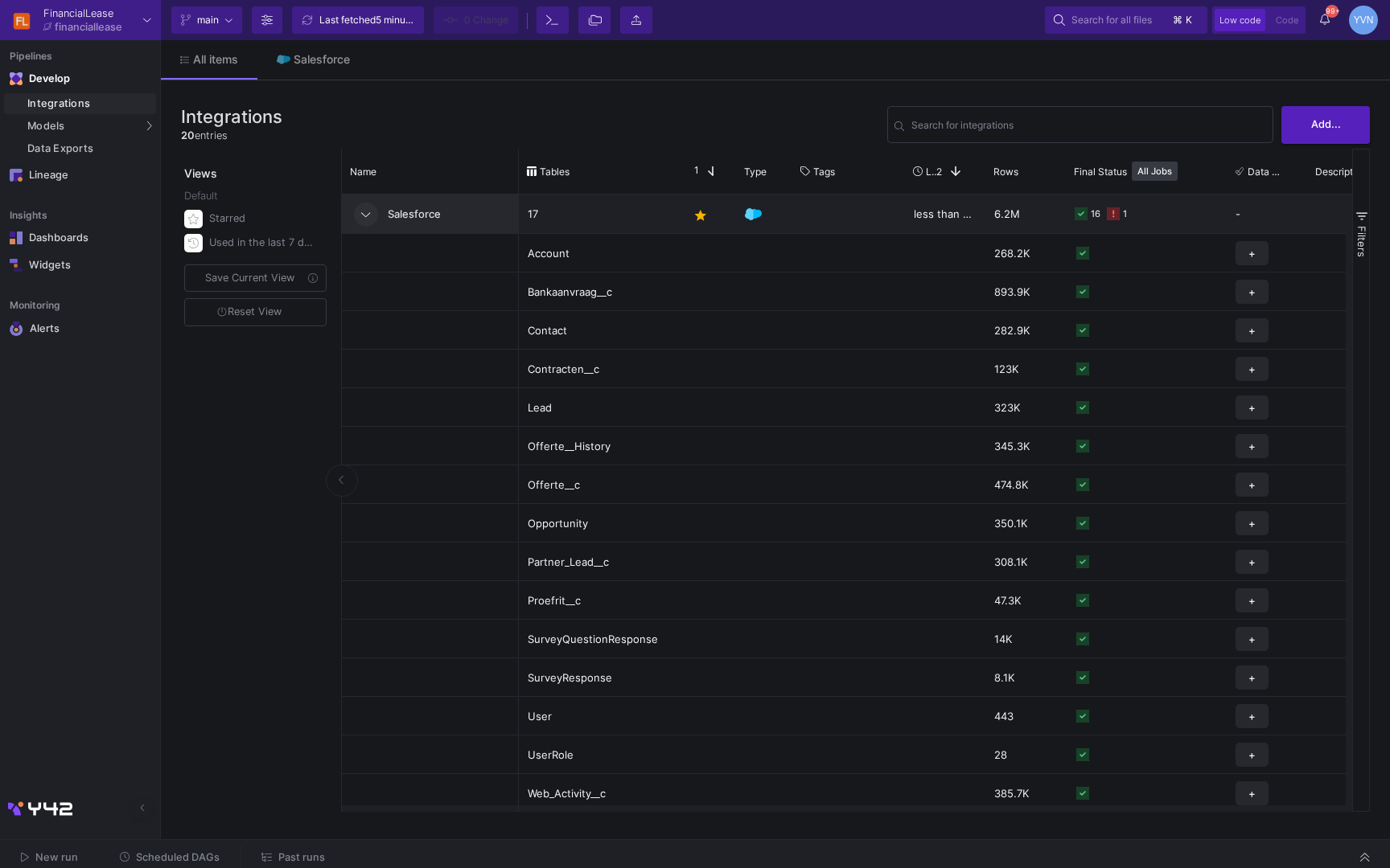
click at [303, 863] on span "Past runs" at bounding box center [302, 857] width 47 height 12
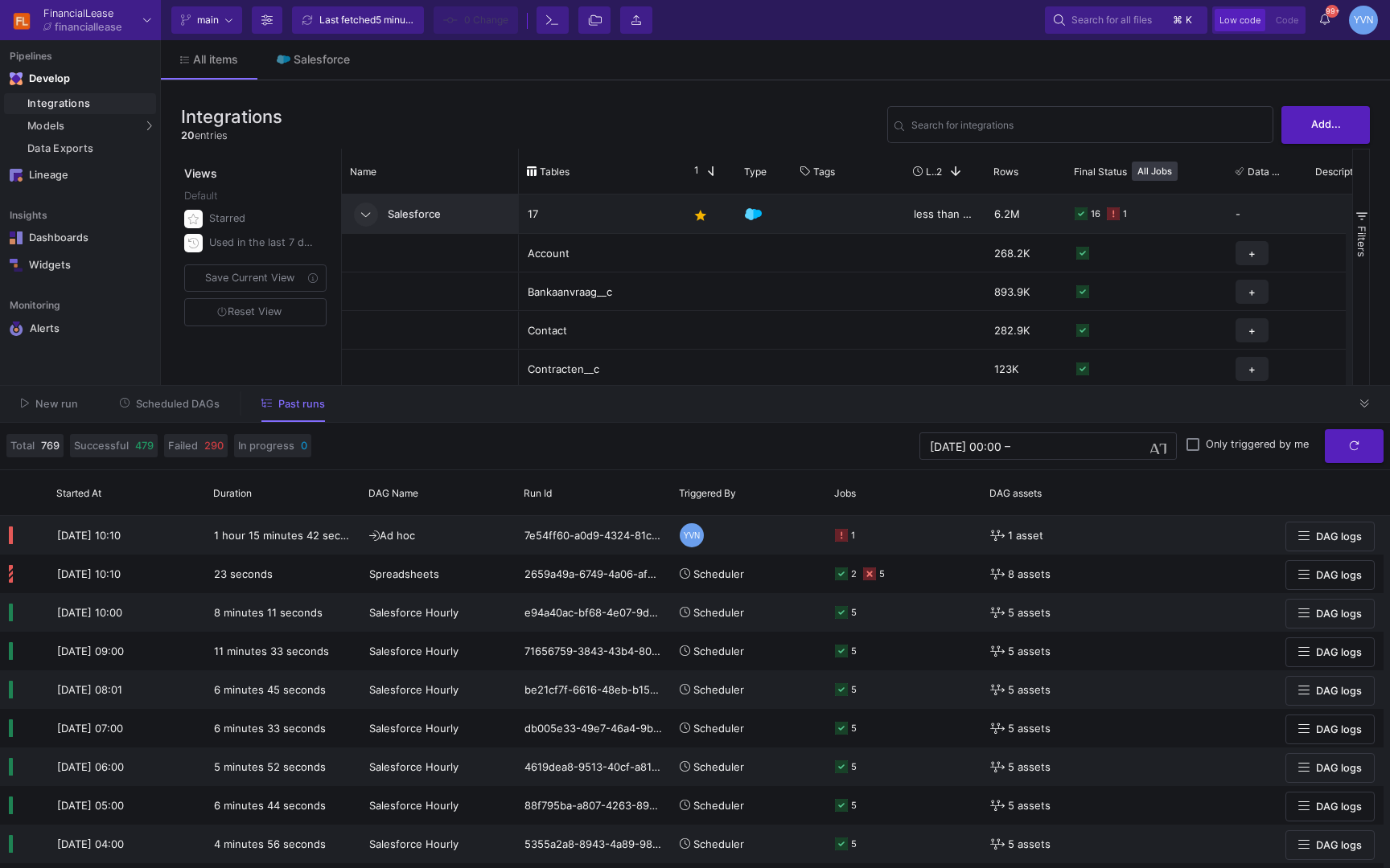
click at [198, 400] on span "Scheduled DAGs" at bounding box center [177, 403] width 83 height 12
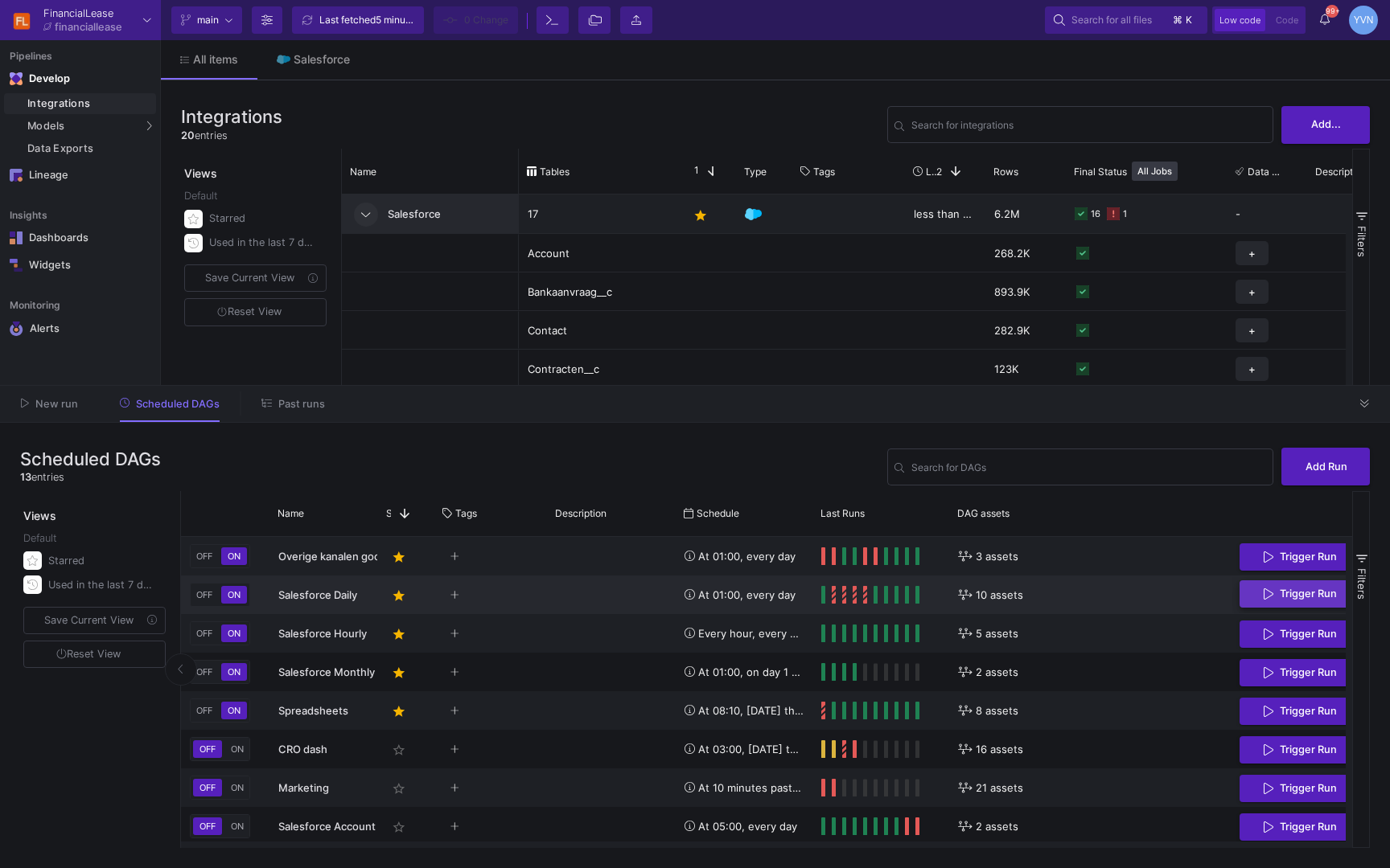
click at [1285, 600] on span "Trigger Run" at bounding box center [1308, 594] width 57 height 12
click at [329, 602] on div "Salesforce Daily" at bounding box center [324, 595] width 91 height 38
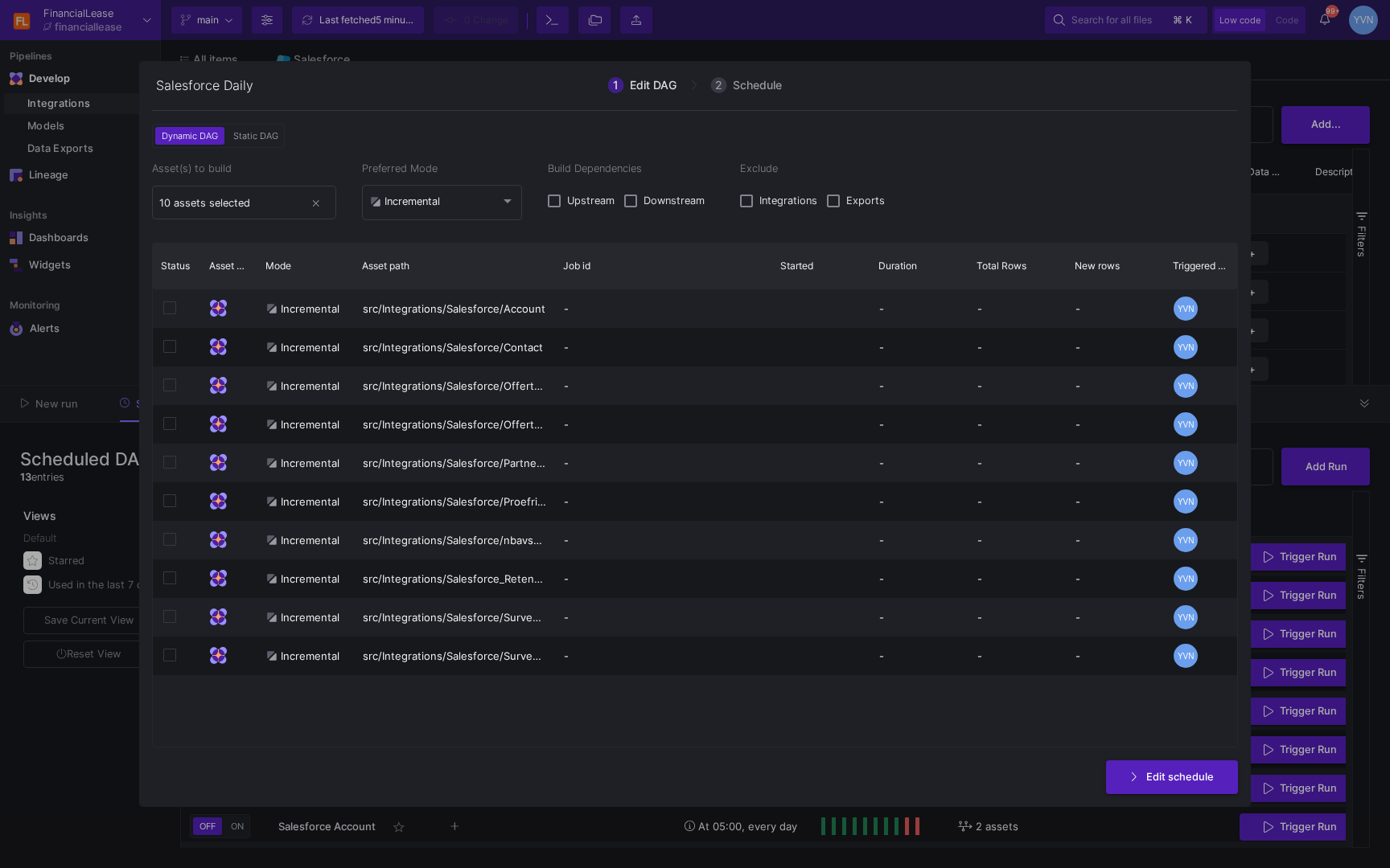
click at [1292, 189] on div at bounding box center [695, 434] width 1390 height 868
